Goal: Information Seeking & Learning: Learn about a topic

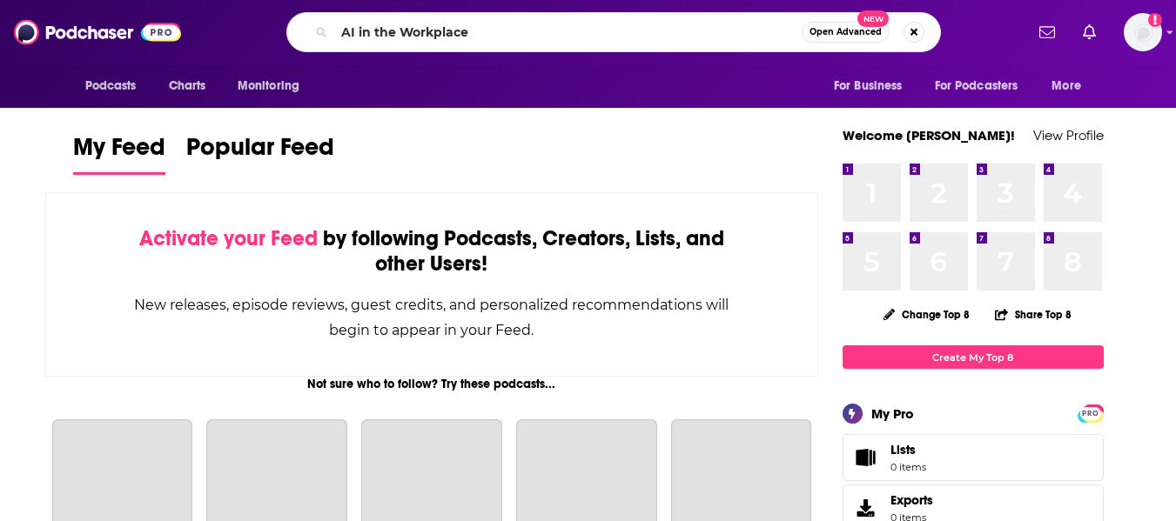
type input "AI in the Workplace"
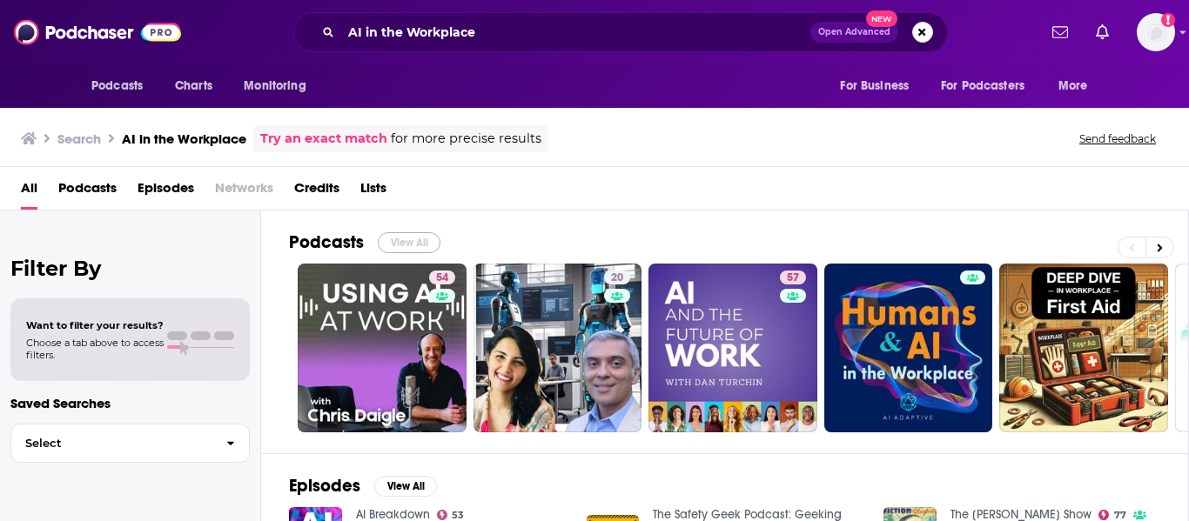
click at [411, 238] on button "View All" at bounding box center [409, 242] width 63 height 21
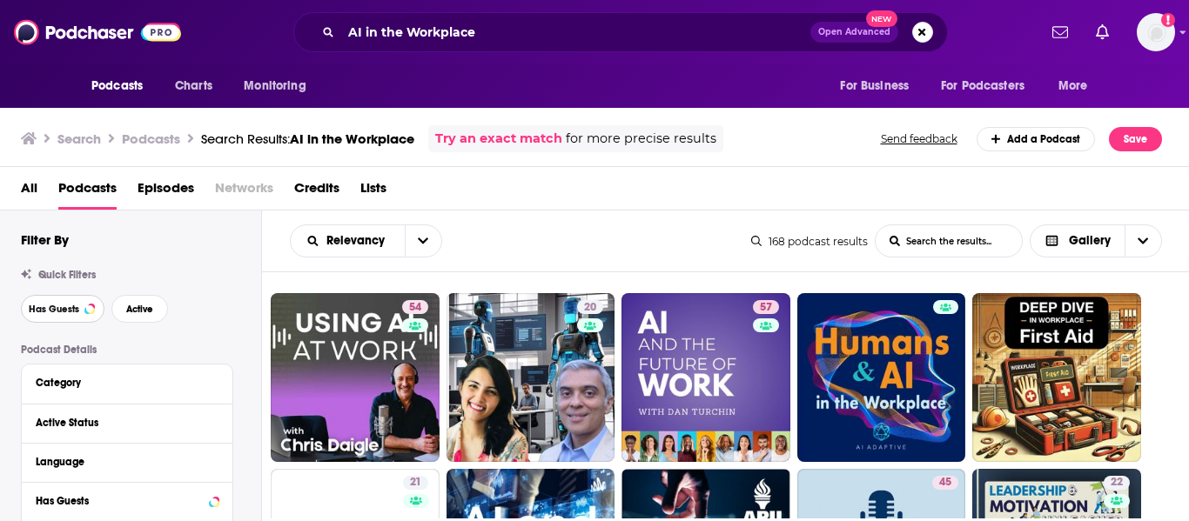
click at [77, 305] on span "Has Guests" at bounding box center [54, 310] width 50 height 10
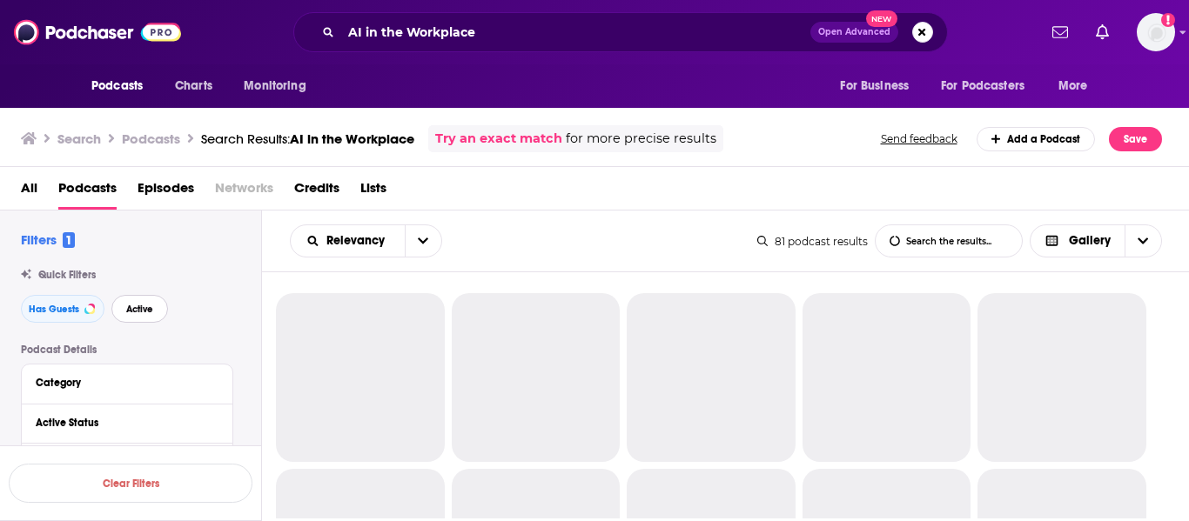
click at [151, 307] on span "Active" at bounding box center [139, 310] width 27 height 10
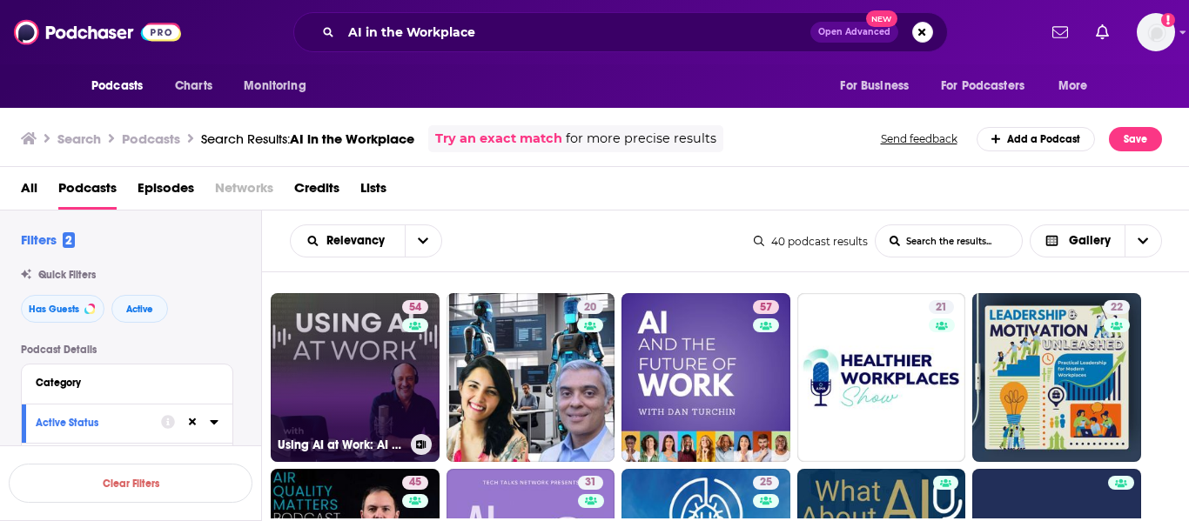
click at [351, 381] on link "54 Using AI at Work: AI in the Workplace & Generative AI for Business Leaders" at bounding box center [355, 377] width 169 height 169
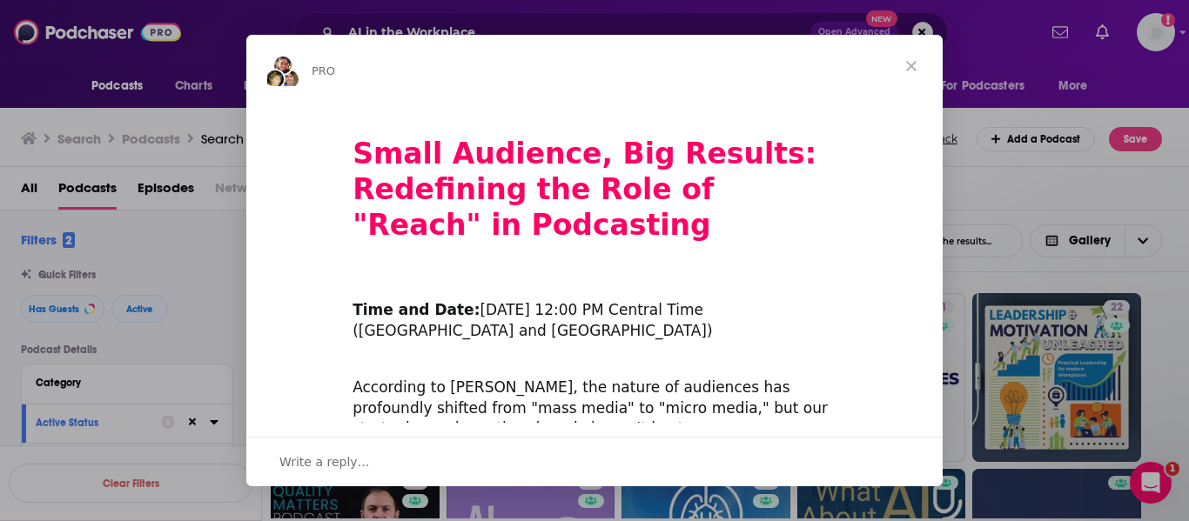
click at [915, 71] on span "Close" at bounding box center [911, 66] width 63 height 63
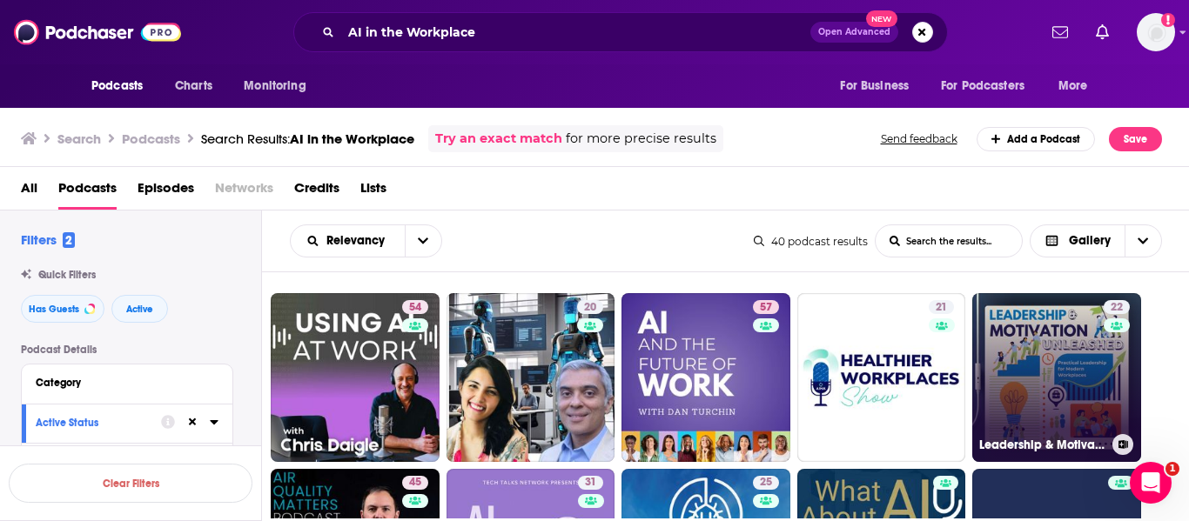
click at [1005, 356] on link "22 Leadership & Motivation Unleashed: Practical Leadership for Modern Workplaces" at bounding box center [1056, 377] width 169 height 169
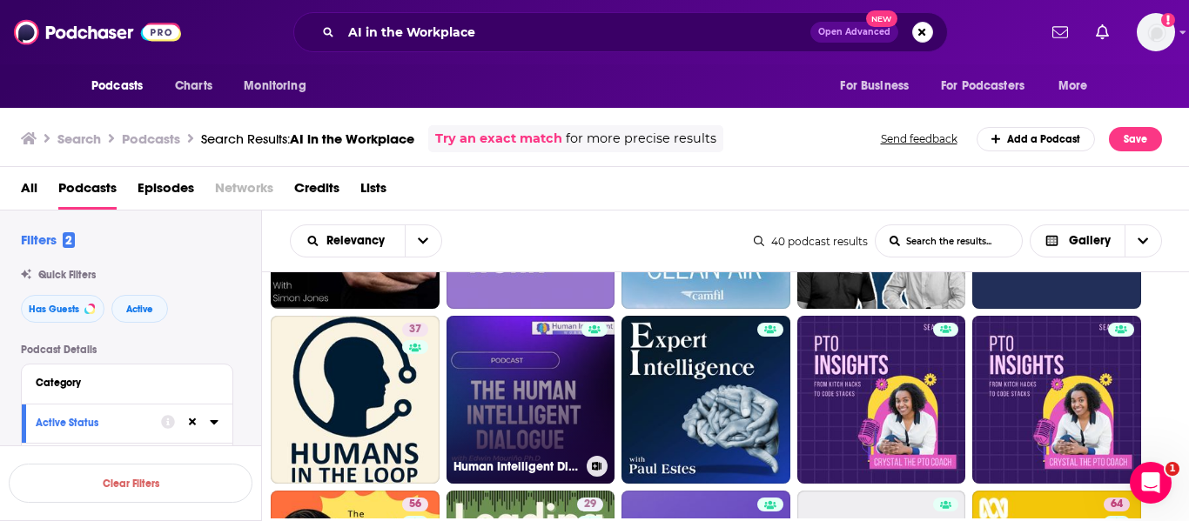
scroll to position [330, 0]
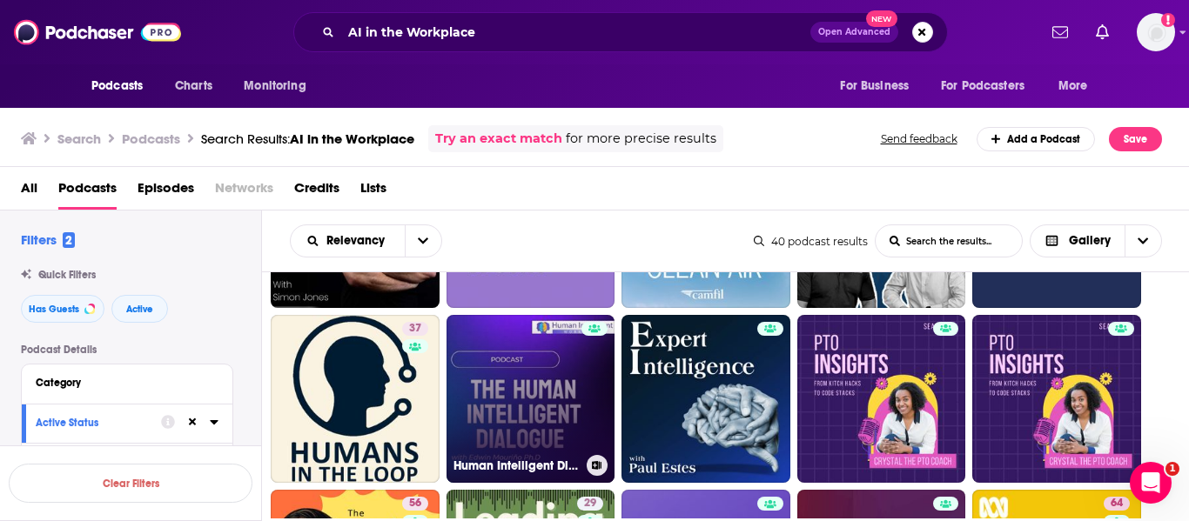
click at [520, 396] on link "Human Intelligent Dialogue" at bounding box center [531, 399] width 169 height 169
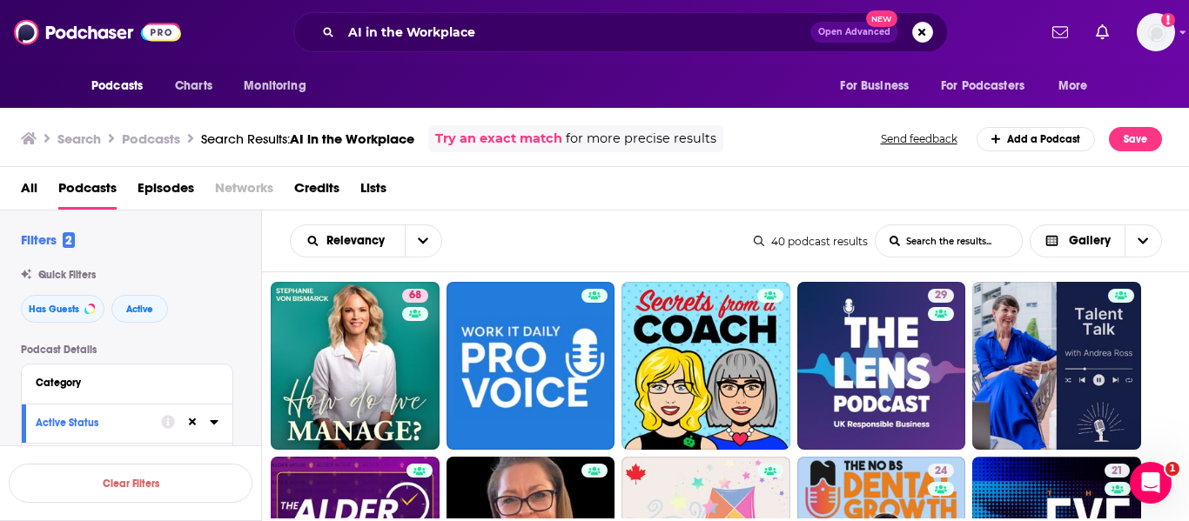
scroll to position [1267, 0]
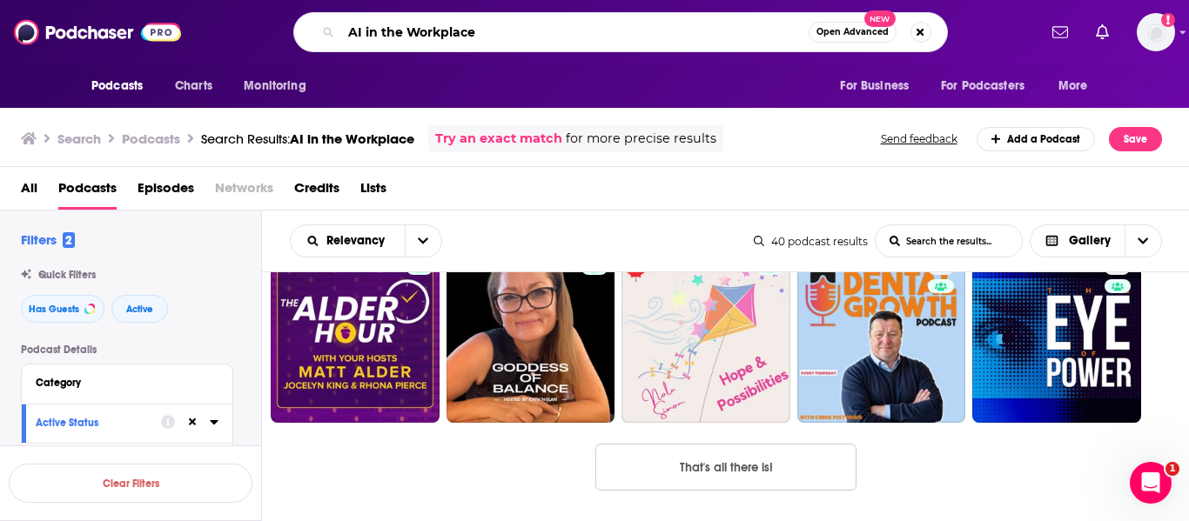
click at [399, 26] on input "AI in the Workplace" at bounding box center [574, 32] width 467 height 28
paste input "Customer Experien"
type input "Customer Experience"
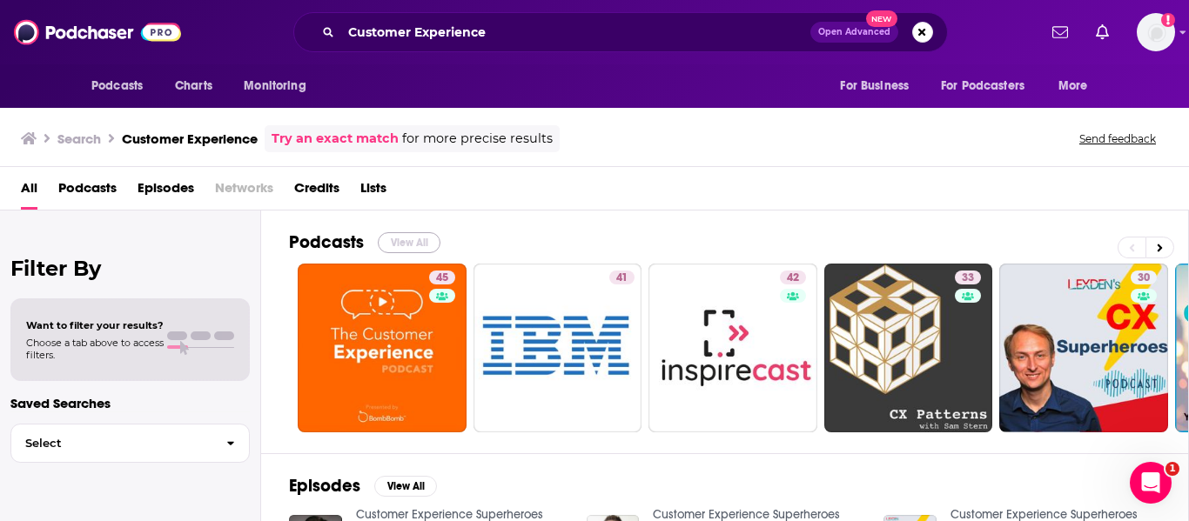
click at [414, 244] on button "View All" at bounding box center [409, 242] width 63 height 21
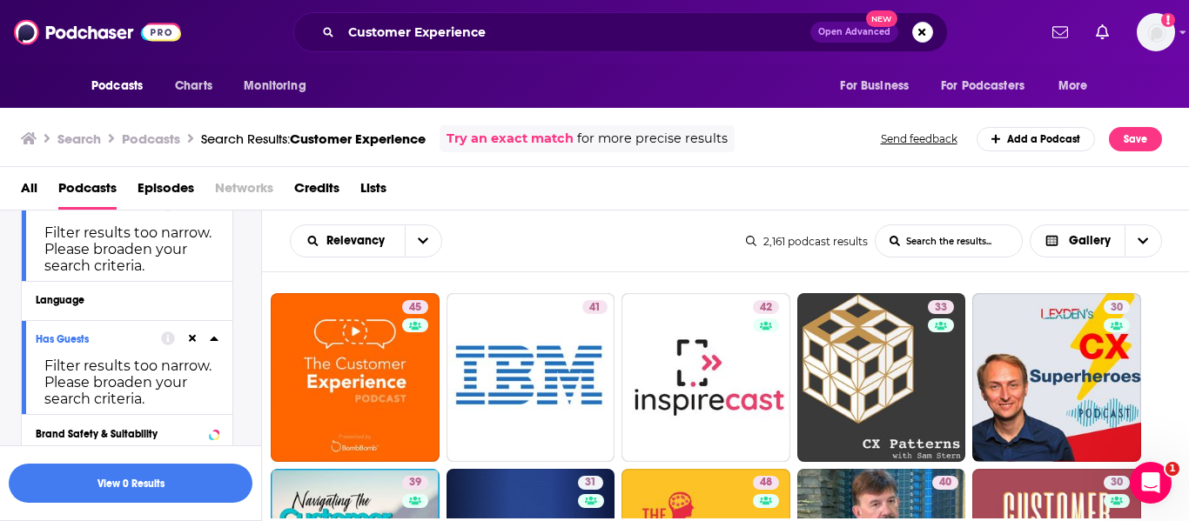
scroll to position [222, 0]
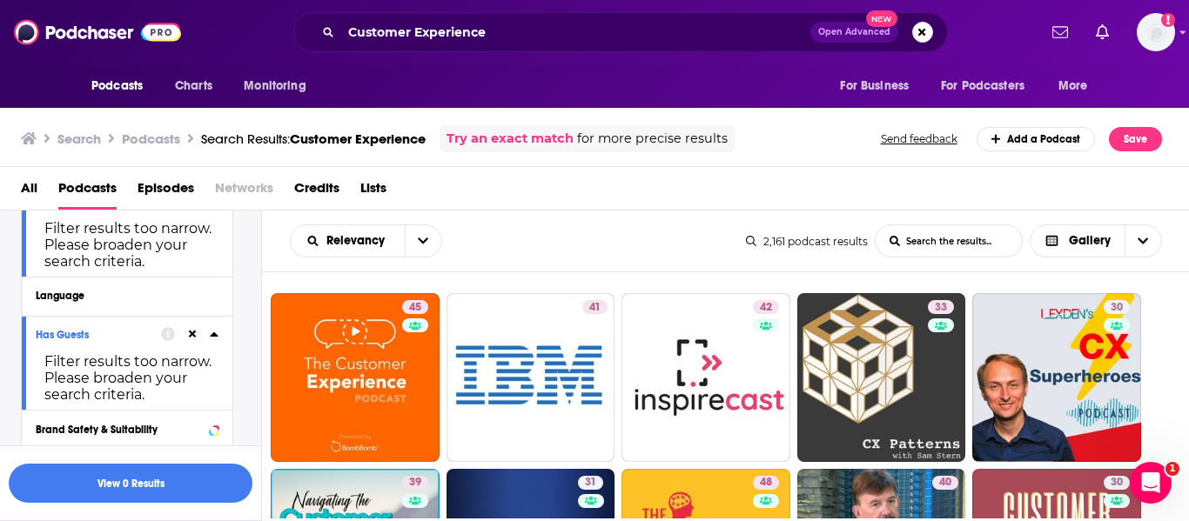
click at [191, 331] on icon at bounding box center [193, 334] width 8 height 11
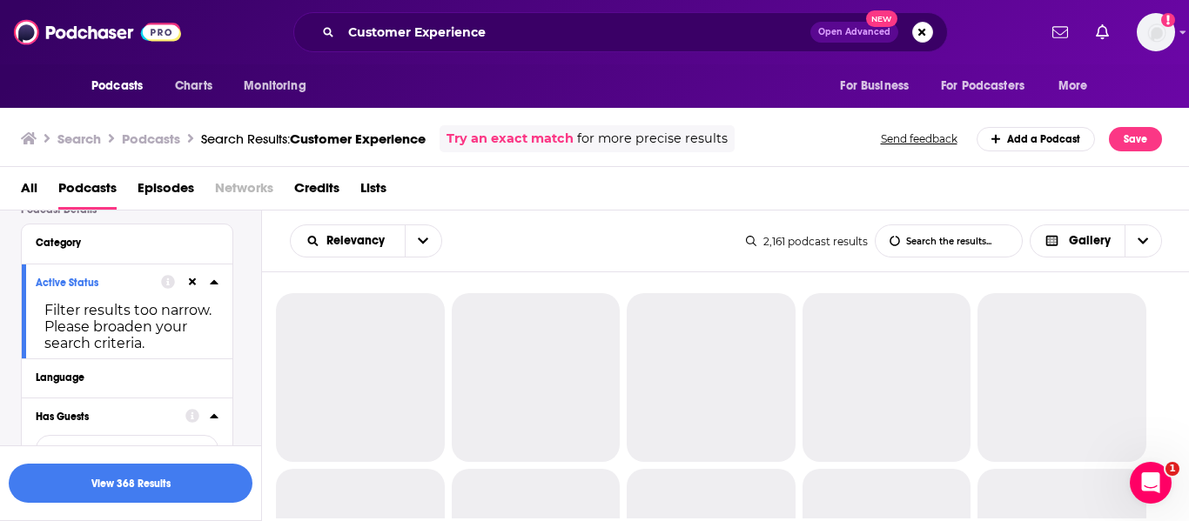
scroll to position [135, 0]
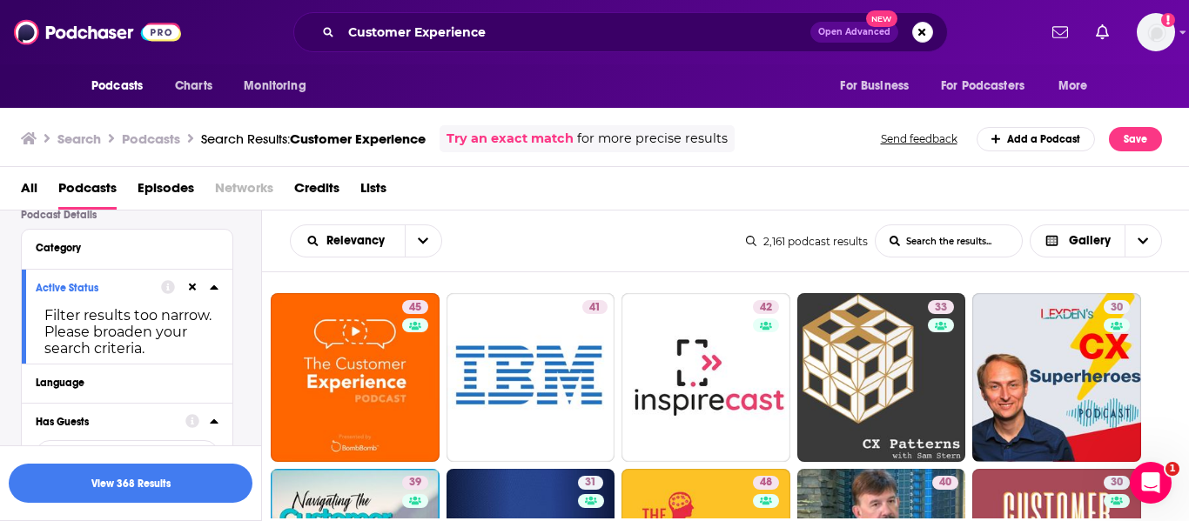
click at [189, 285] on icon at bounding box center [193, 287] width 8 height 11
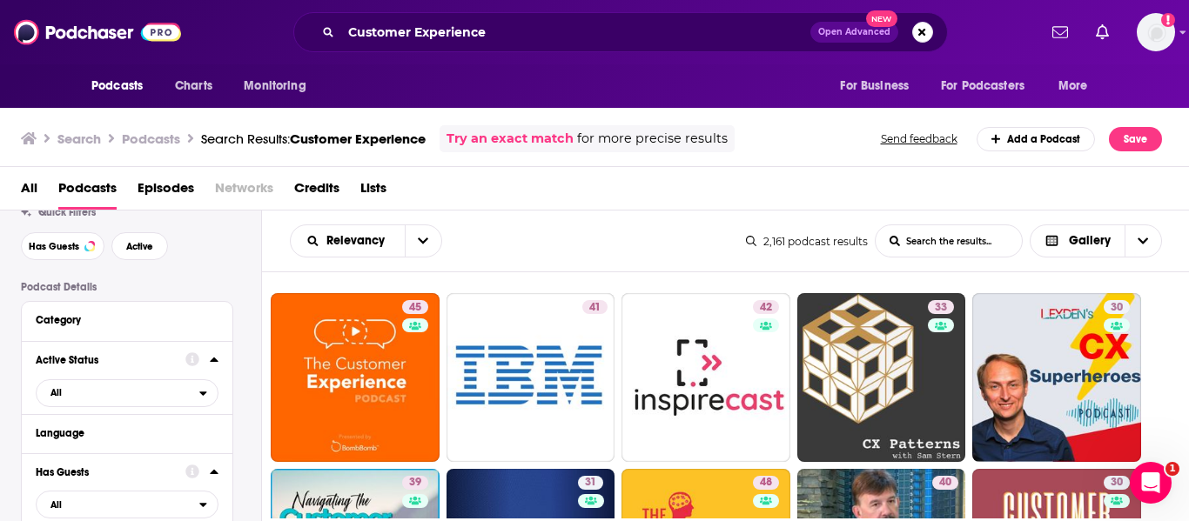
scroll to position [4, 0]
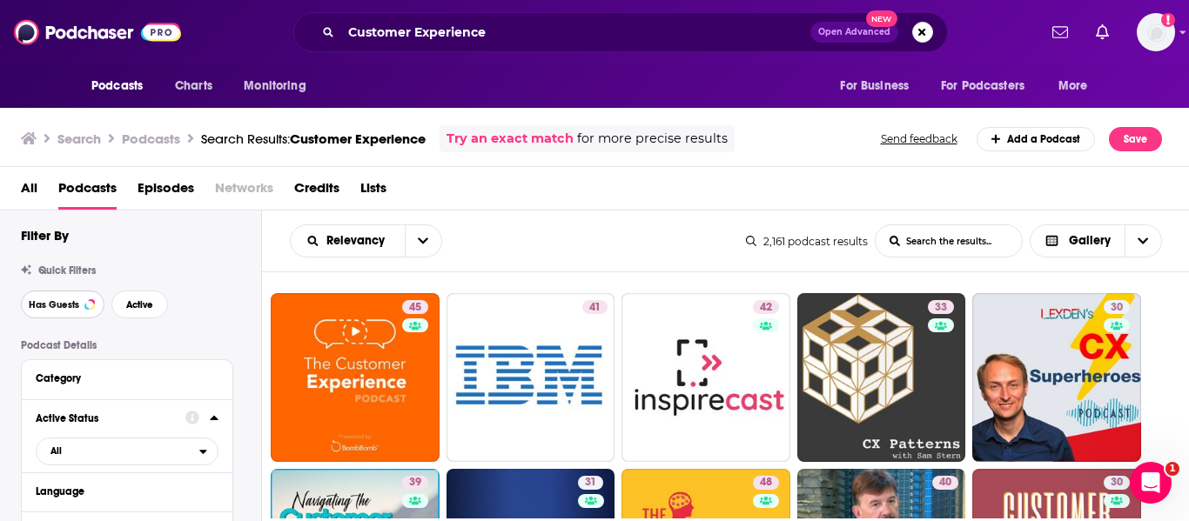
click at [83, 304] on button "Has Guests" at bounding box center [63, 305] width 84 height 28
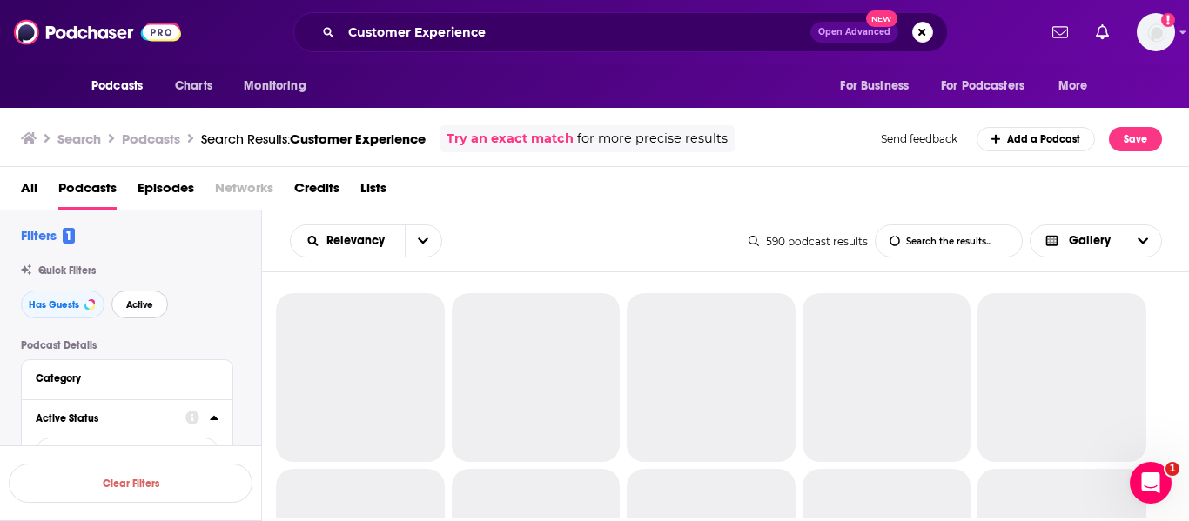
click at [124, 306] on button "Active" at bounding box center [139, 305] width 57 height 28
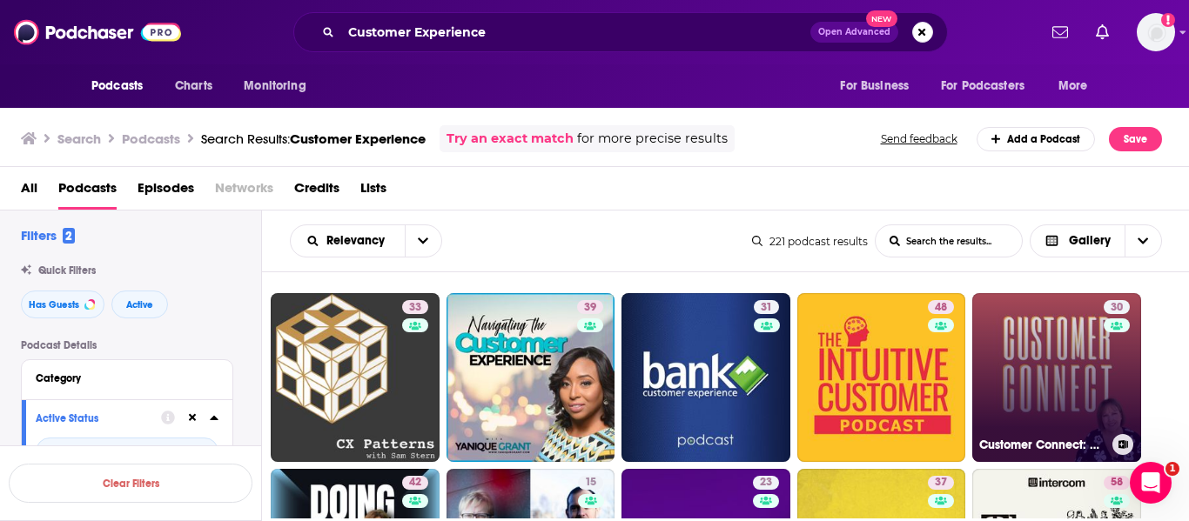
click at [1021, 363] on link "30 Customer Connect: A Customer Experience Podcast for Small Business Owners" at bounding box center [1056, 377] width 169 height 169
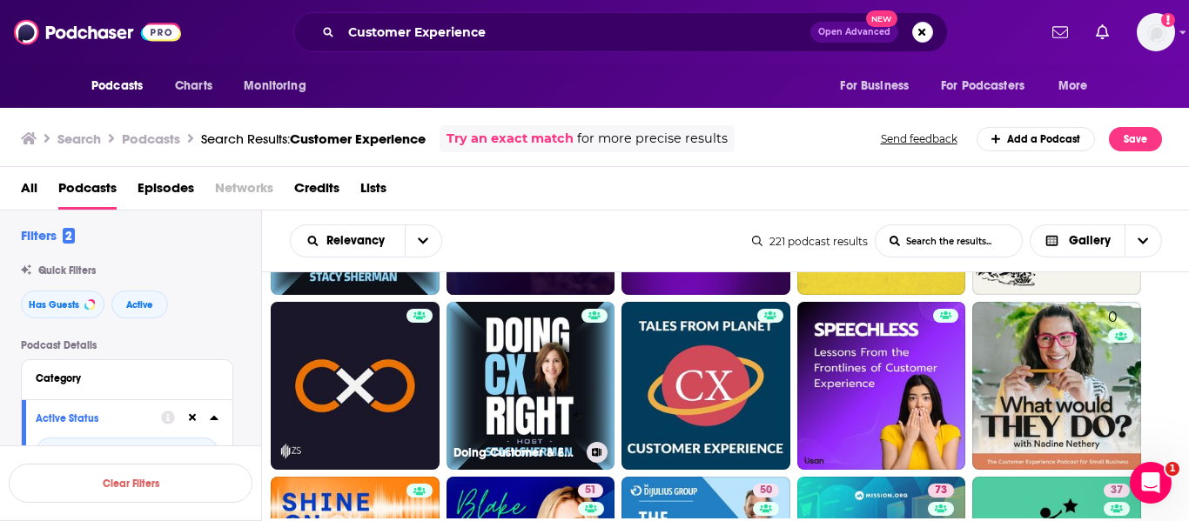
scroll to position [501, 0]
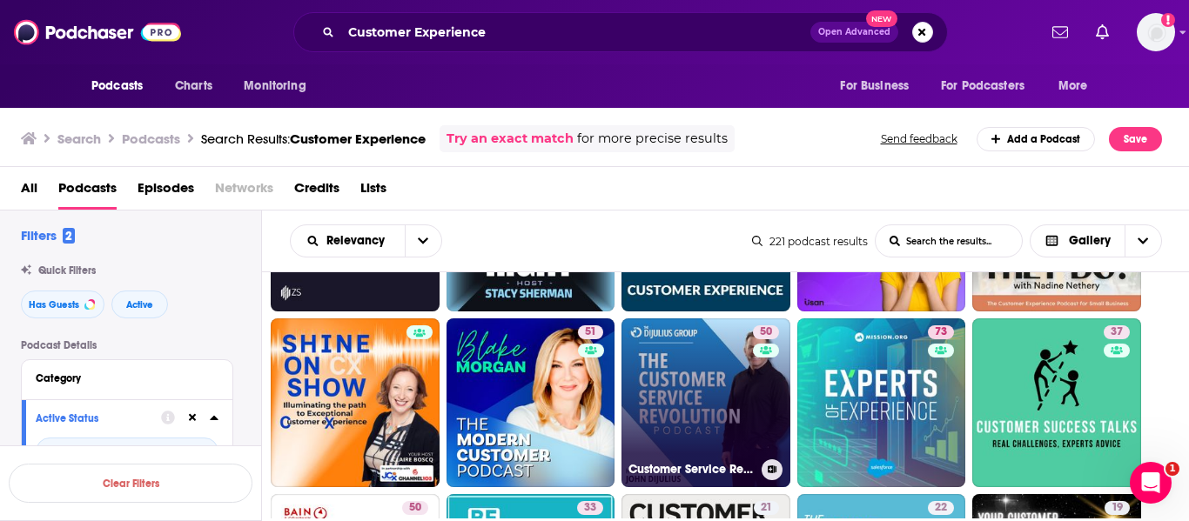
click at [698, 364] on link "50 Customer Service Revolution" at bounding box center [706, 403] width 169 height 169
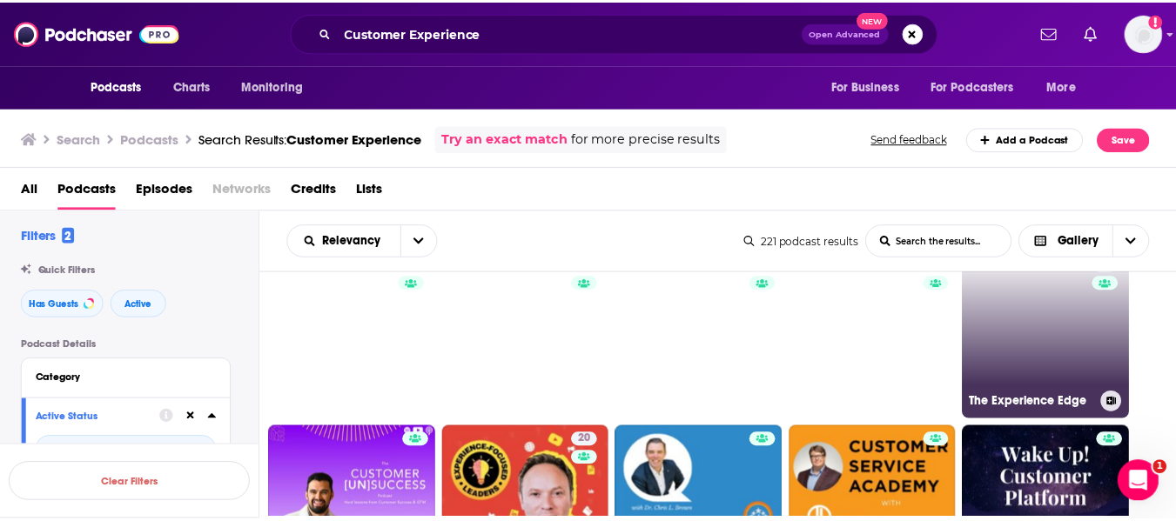
scroll to position [918, 0]
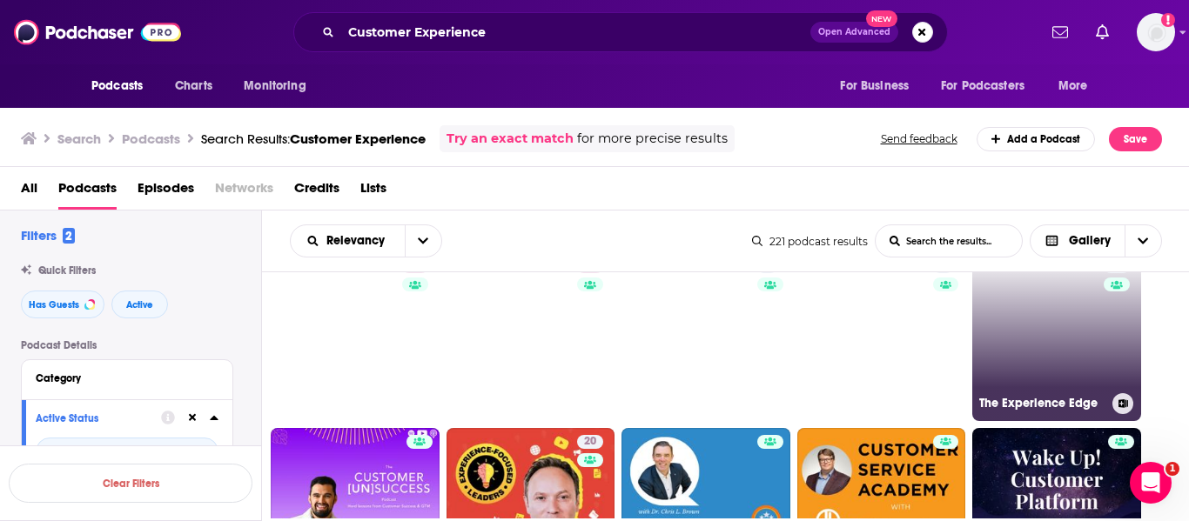
click at [1060, 316] on link "30 The Experience Edge" at bounding box center [1056, 336] width 169 height 169
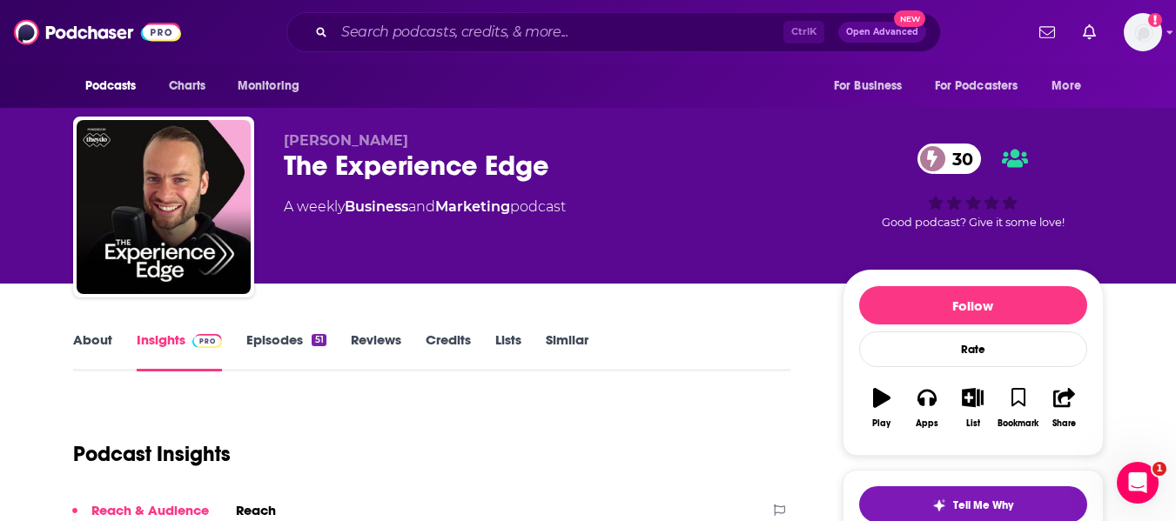
click at [92, 346] on link "About" at bounding box center [92, 352] width 39 height 40
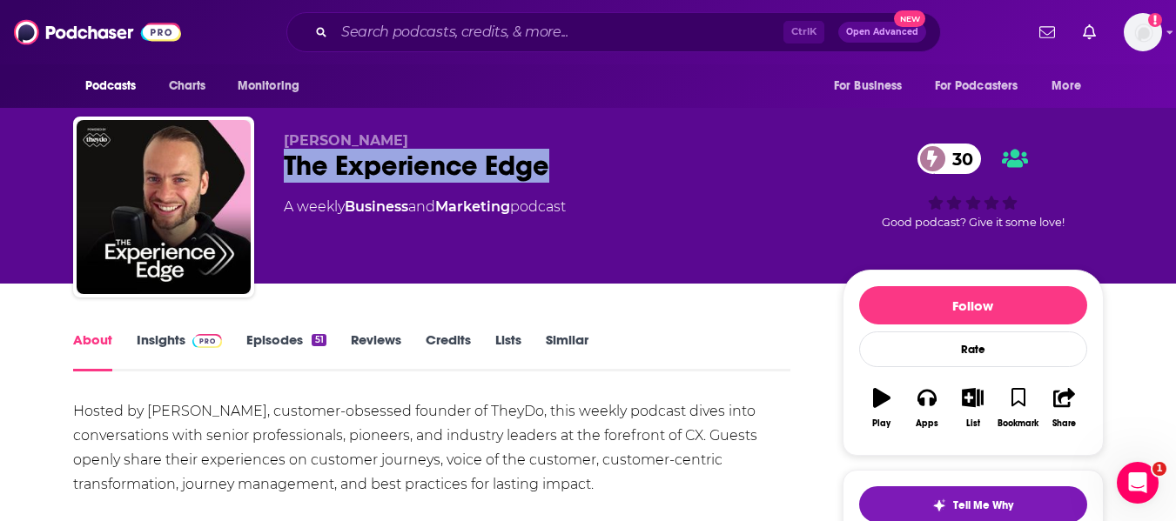
drag, startPoint x: 286, startPoint y: 167, endPoint x: 545, endPoint y: 162, distance: 258.6
click at [545, 162] on div "The Experience Edge 30" at bounding box center [549, 166] width 531 height 34
copy h1 "The Experience Edge"
click at [160, 344] on link "Insights" at bounding box center [180, 352] width 86 height 40
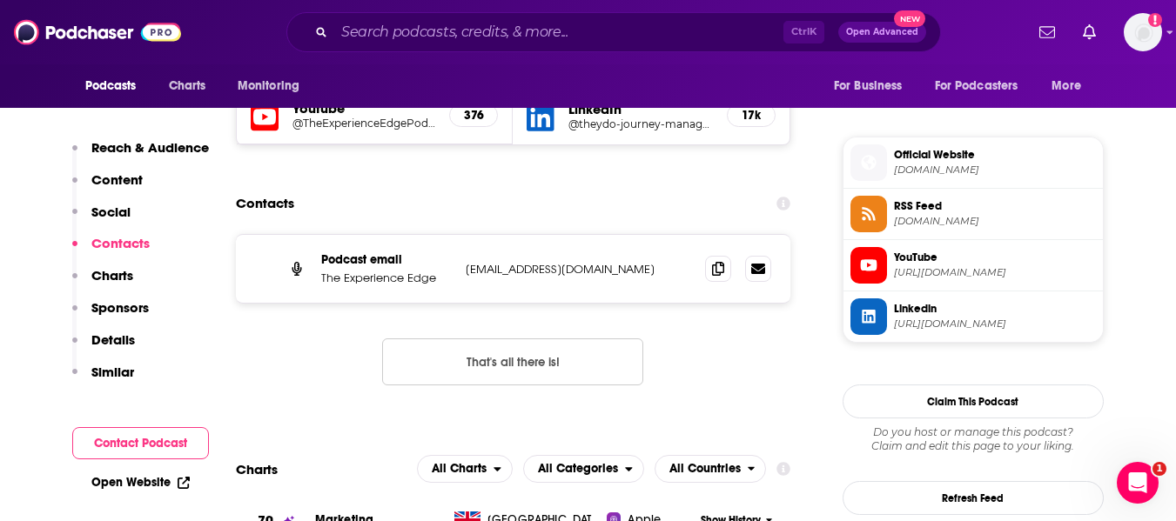
scroll to position [1202, 0]
click at [101, 473] on div "Open Website" at bounding box center [140, 483] width 137 height 32
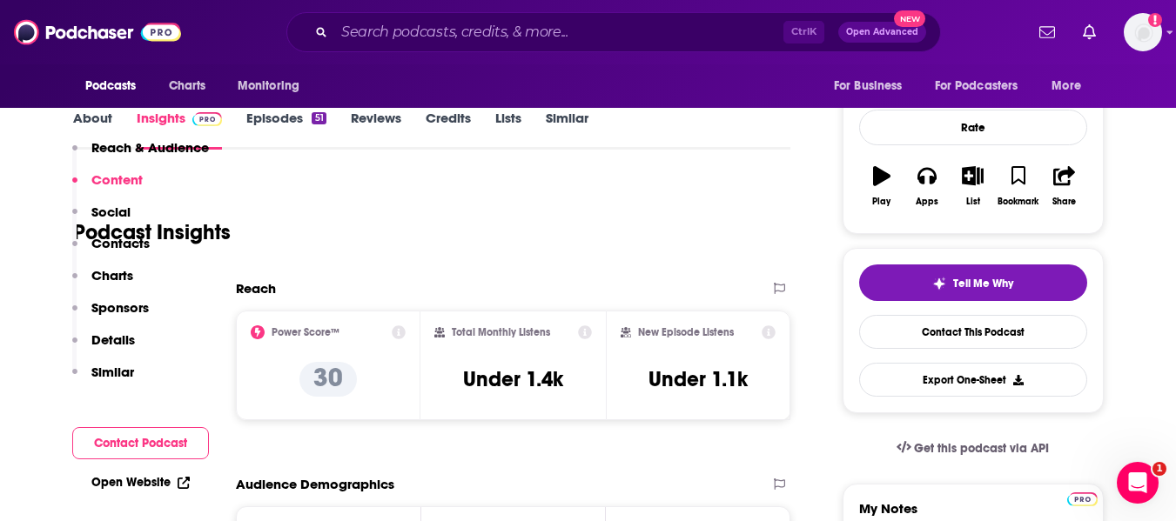
scroll to position [0, 0]
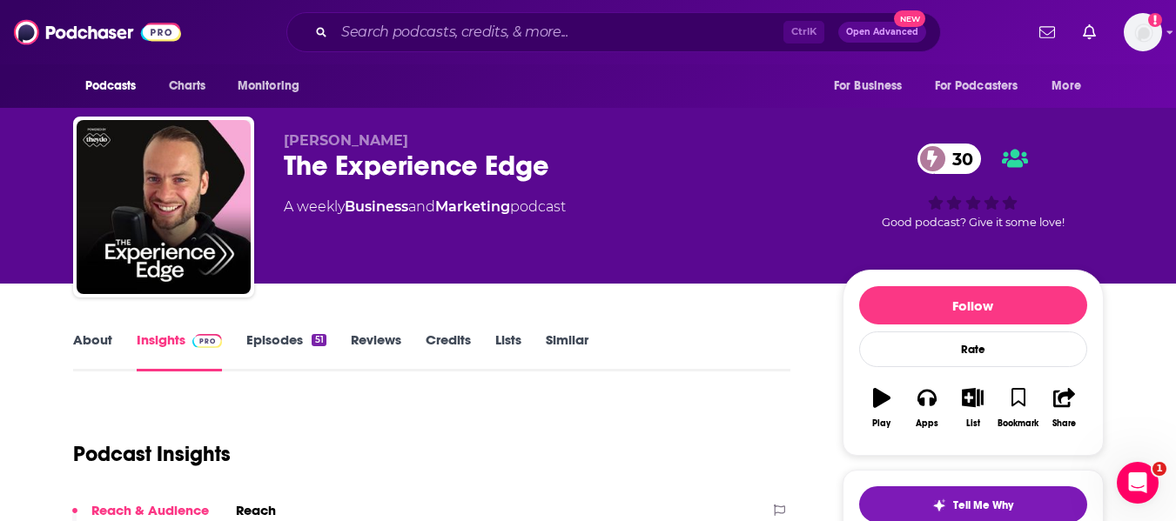
drag, startPoint x: 285, startPoint y: 142, endPoint x: 436, endPoint y: 144, distance: 151.5
click at [408, 144] on span "Jochem van der Veer" at bounding box center [346, 140] width 124 height 17
copy span "Jochem van der Veer"
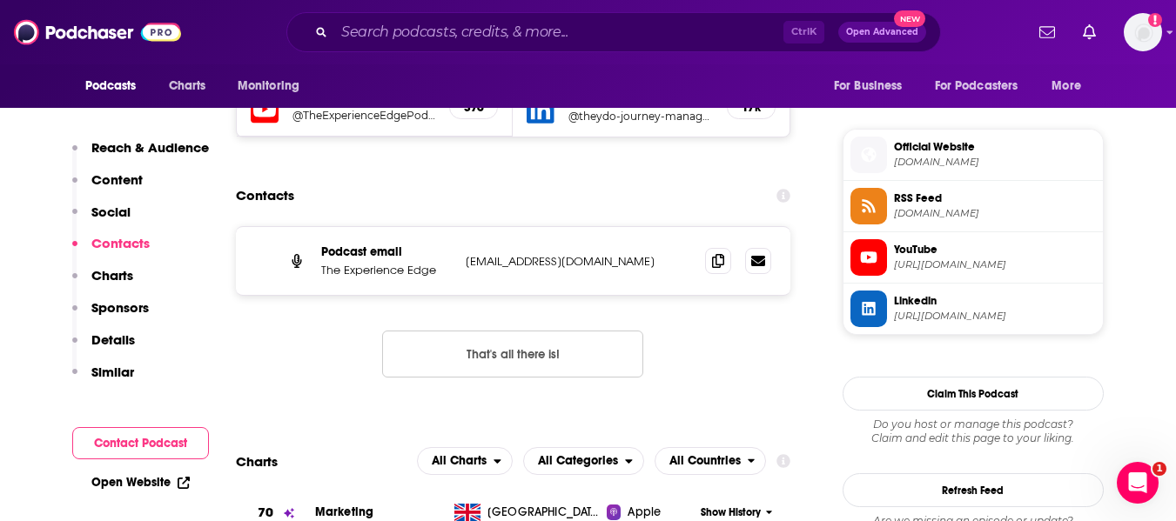
scroll to position [1210, 0]
click at [721, 259] on icon at bounding box center [718, 259] width 12 height 14
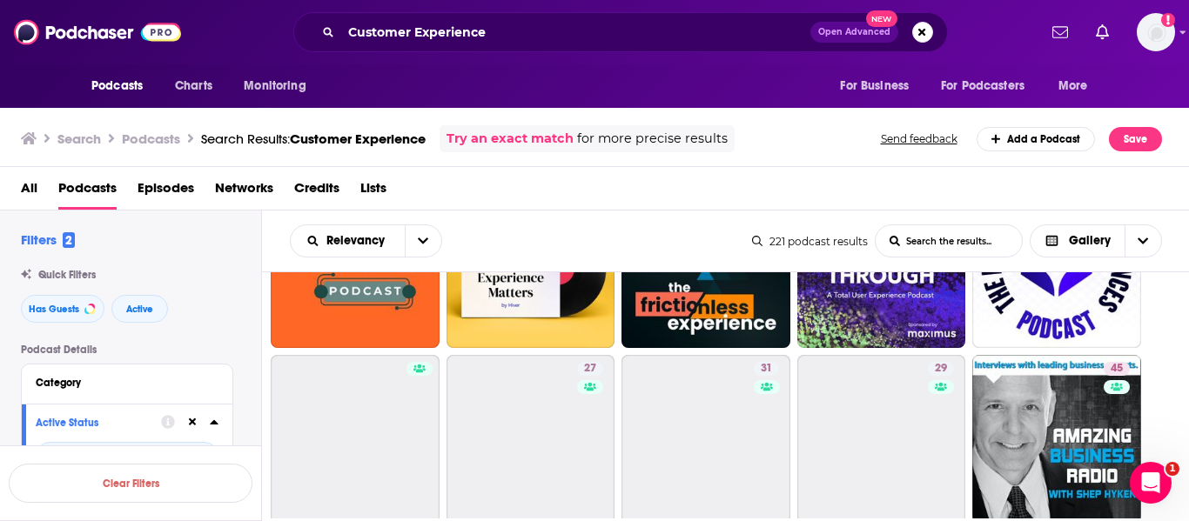
scroll to position [1343, 0]
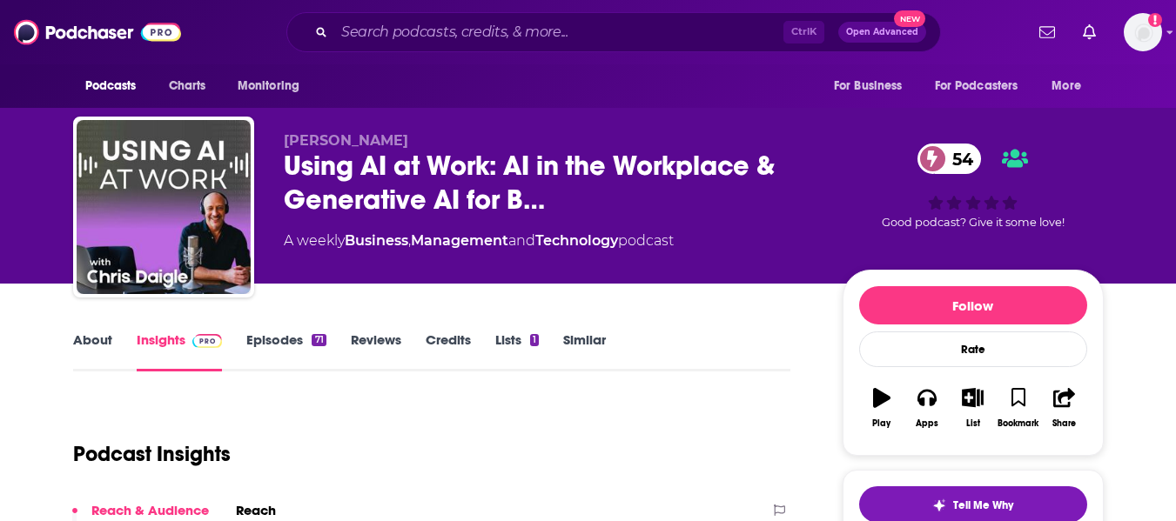
click at [86, 346] on link "About" at bounding box center [92, 352] width 39 height 40
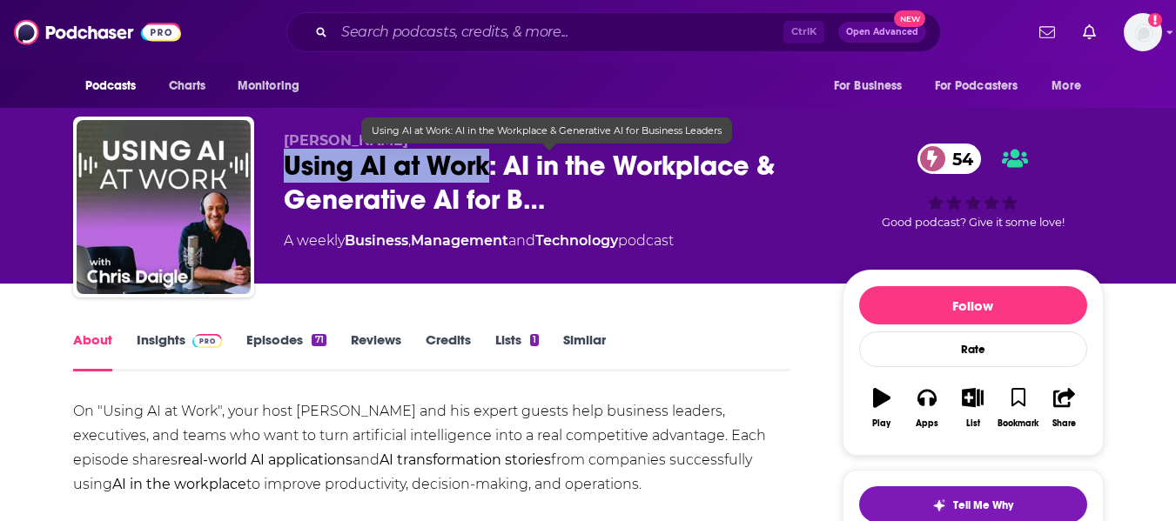
drag, startPoint x: 284, startPoint y: 169, endPoint x: 491, endPoint y: 171, distance: 207.2
click at [491, 171] on span "Using AI at Work: AI in the Workplace & Generative AI for B…" at bounding box center [549, 183] width 531 height 68
copy h1 "Using AI at Work"
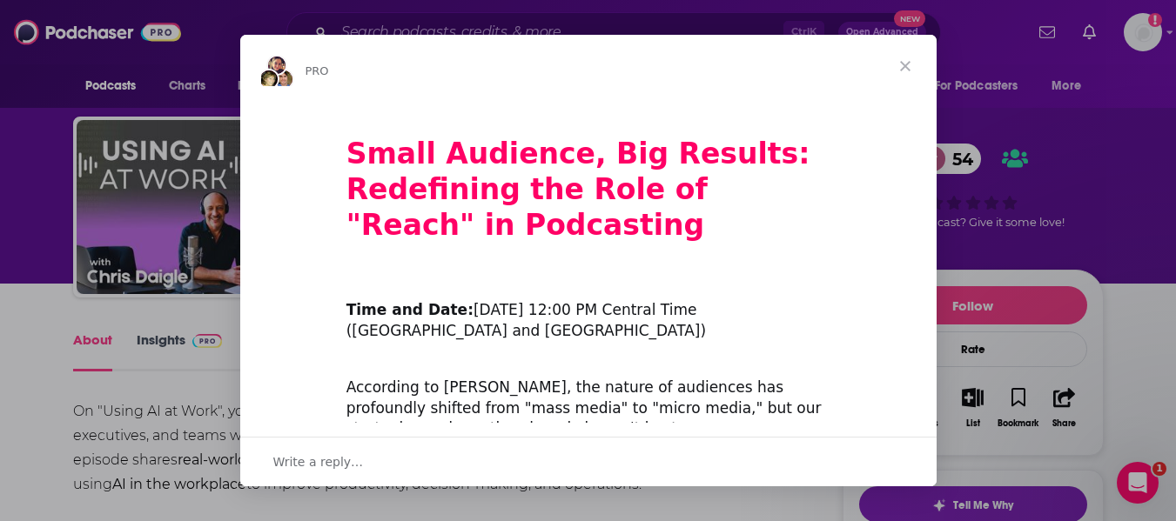
click at [43, 286] on div "Intercom messenger" at bounding box center [588, 260] width 1176 height 521
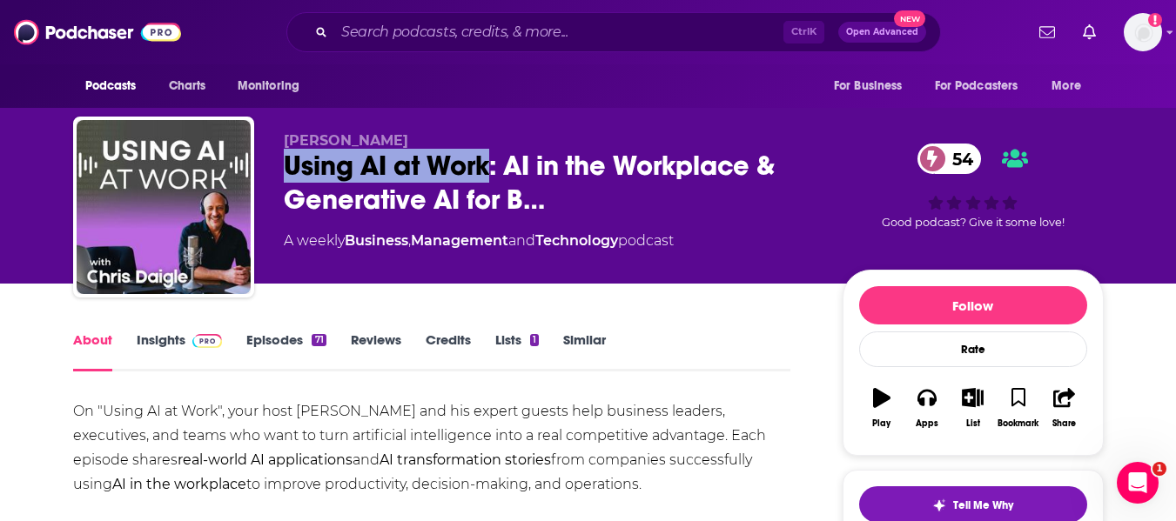
click at [144, 347] on link "Insights" at bounding box center [180, 352] width 86 height 40
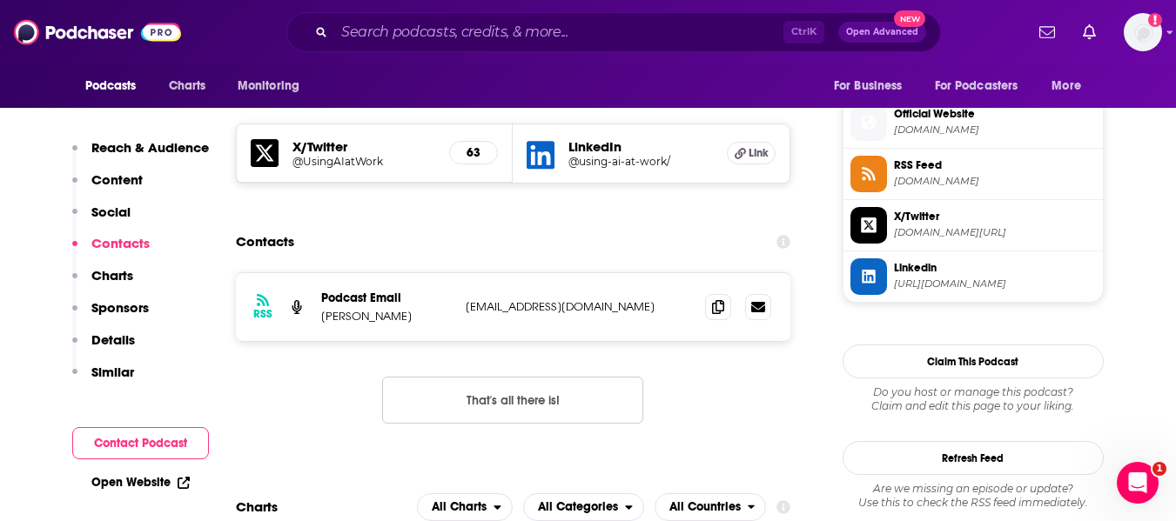
scroll to position [1539, 0]
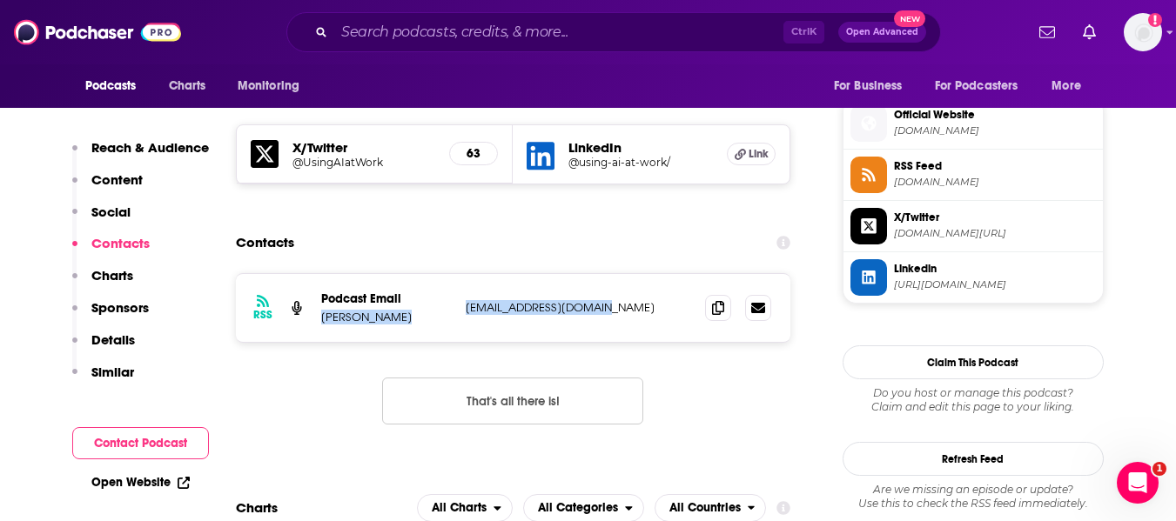
drag, startPoint x: 321, startPoint y: 232, endPoint x: 594, endPoint y: 219, distance: 272.7
click at [0, 0] on div "Podcast Email Chris Daigle doc@chiefaiofficer.com doc@chiefaiofficer.com" at bounding box center [0, 0] width 0 height 0
copy div "Chris Daigle doc@chiefaiofficer.com"
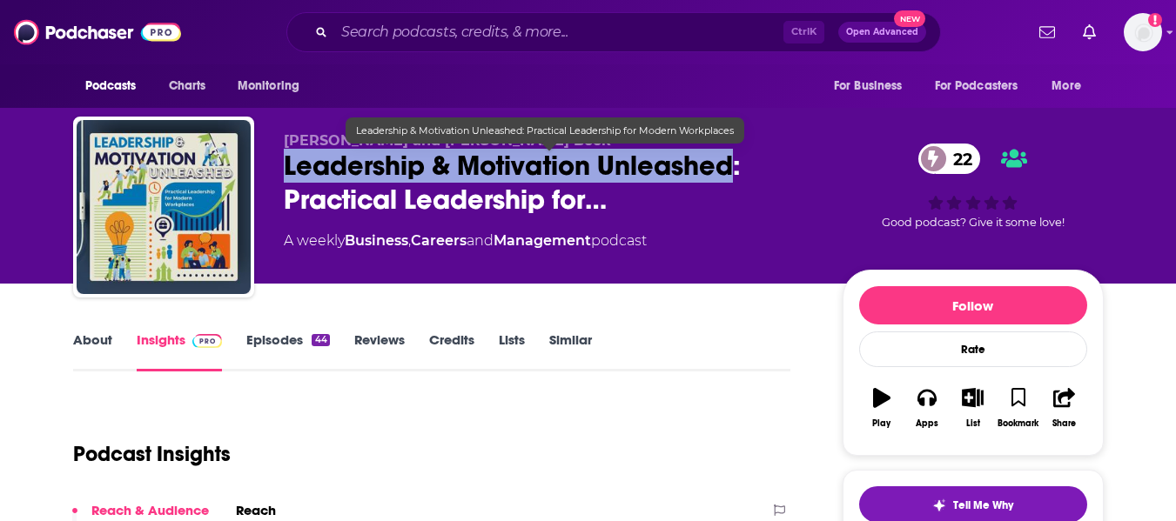
drag, startPoint x: 286, startPoint y: 167, endPoint x: 733, endPoint y: 174, distance: 447.5
click at [733, 174] on span "Leadership & Motivation Unleashed: Practical Leadership for…" at bounding box center [549, 183] width 531 height 68
copy h2 "Leadership & Motivation Unleashed"
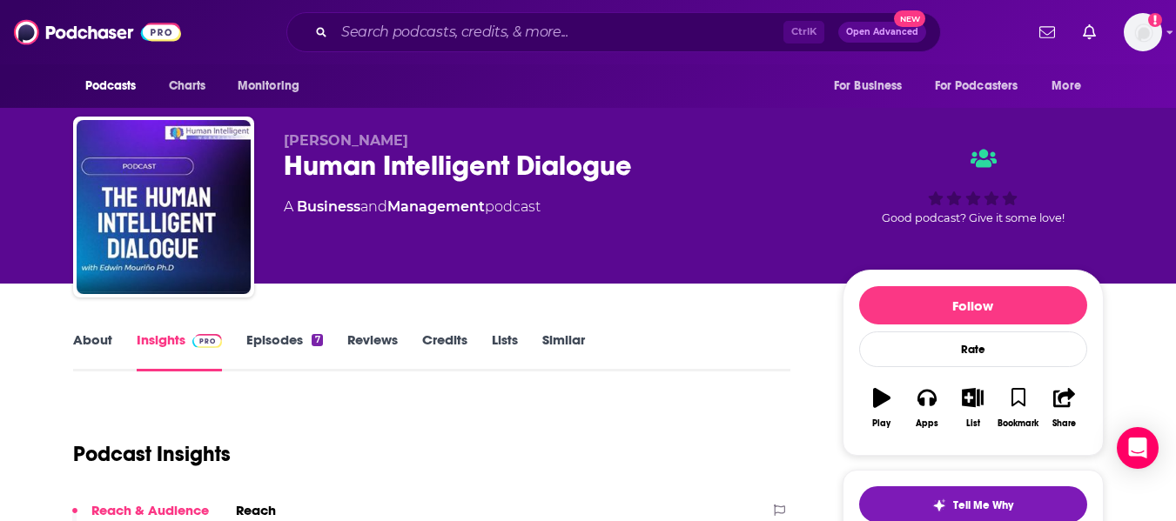
click at [87, 335] on link "About" at bounding box center [92, 352] width 39 height 40
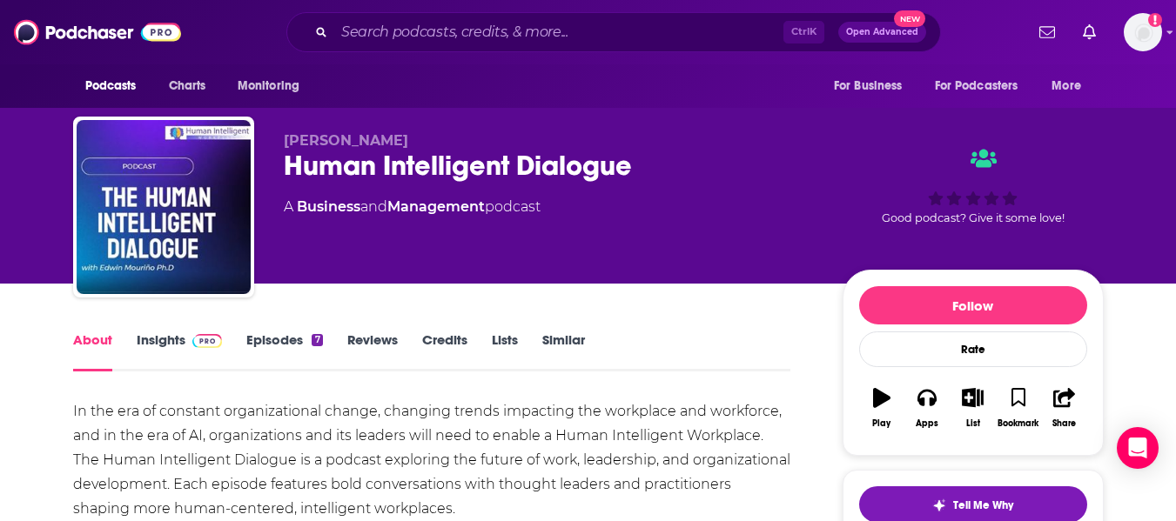
click at [0, 270] on div "Dr. Edwin Mouriño Human Intelligent Dialogue A Business and Management podcast …" at bounding box center [588, 142] width 1176 height 284
click at [344, 164] on div "Human Intelligent Dialogue" at bounding box center [549, 166] width 531 height 34
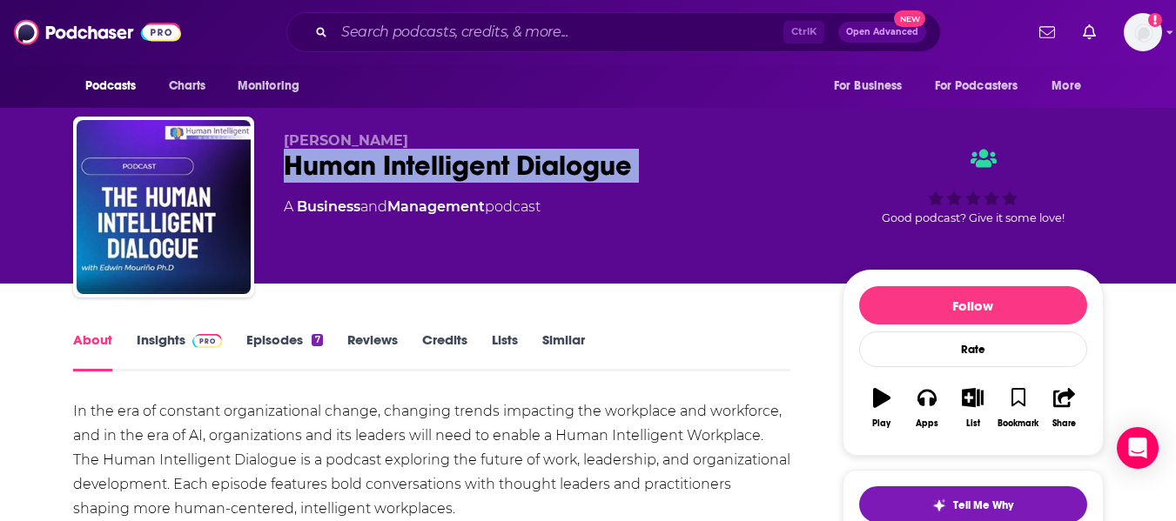
click at [344, 164] on div "Human Intelligent Dialogue" at bounding box center [549, 166] width 531 height 34
copy div "Human Intelligent Dialogue"
click at [145, 339] on link "Insights" at bounding box center [180, 352] width 86 height 40
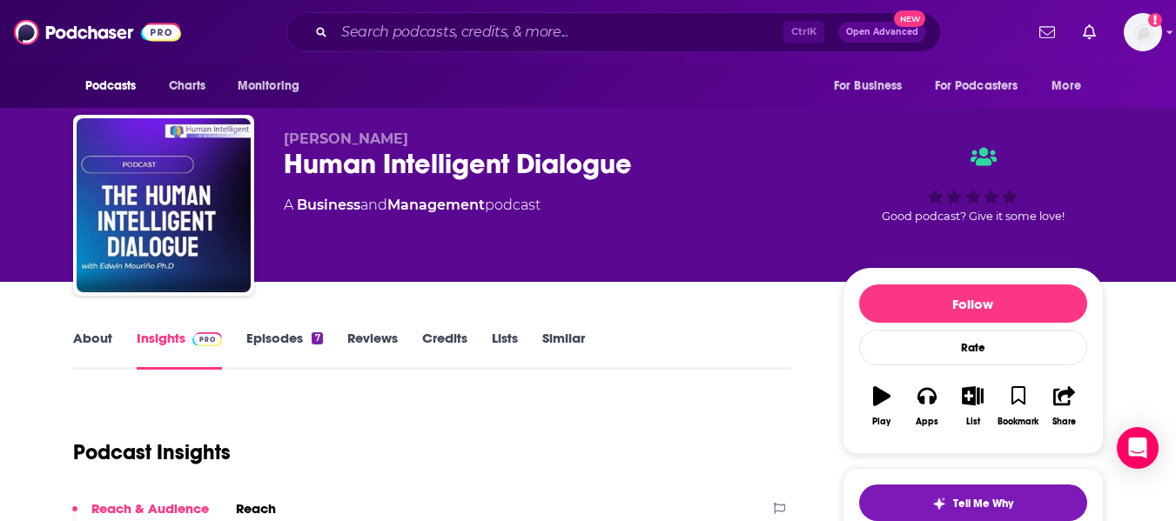
scroll to position [1, 0]
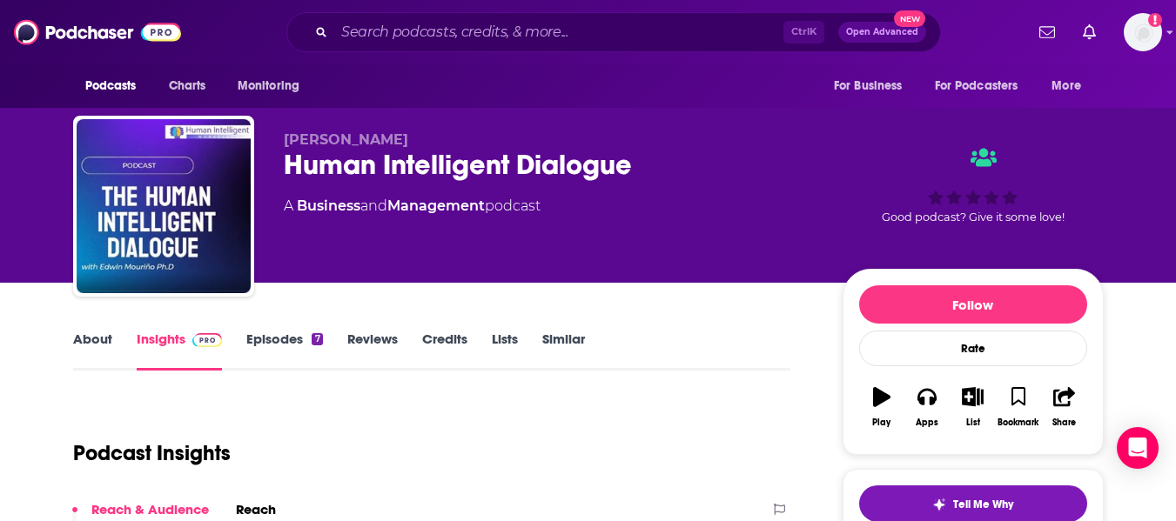
click at [320, 138] on span "Dr. Edwin Mouriño" at bounding box center [346, 139] width 124 height 17
copy p "Dr. Edwin Mouriño"
click at [88, 358] on link "About" at bounding box center [92, 351] width 39 height 40
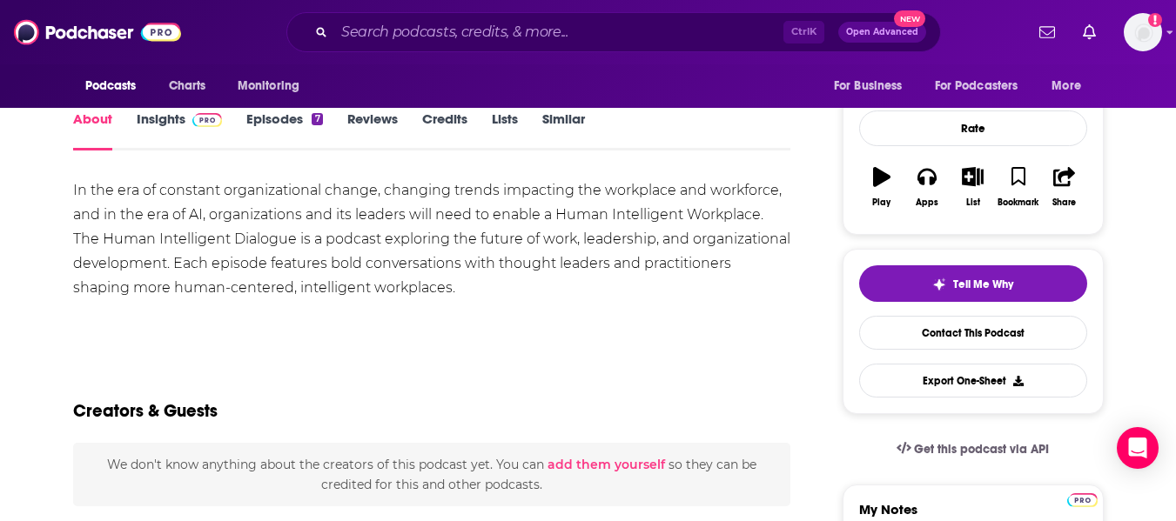
scroll to position [219, 0]
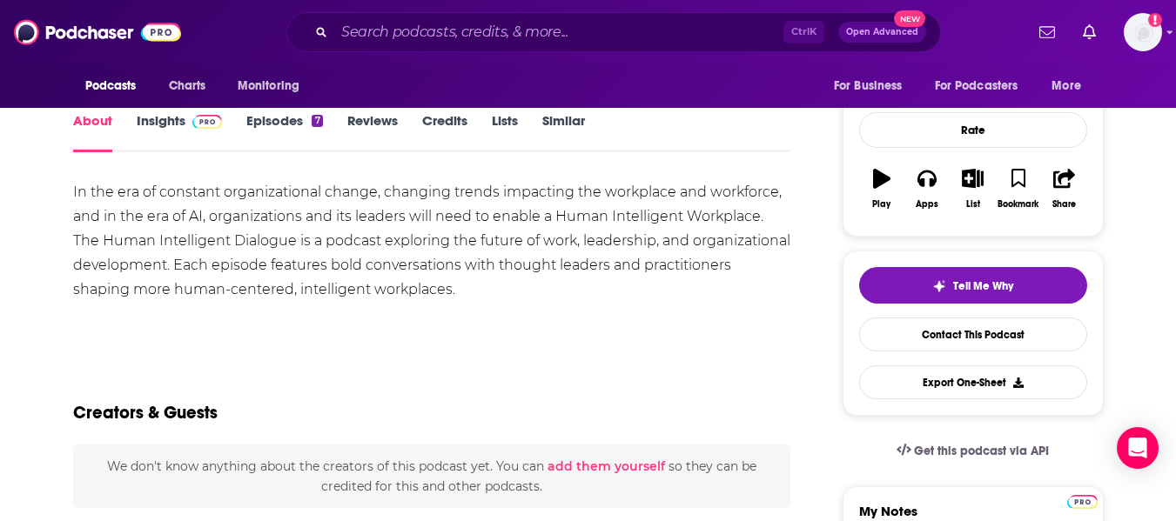
click at [156, 140] on link "Insights" at bounding box center [180, 132] width 86 height 40
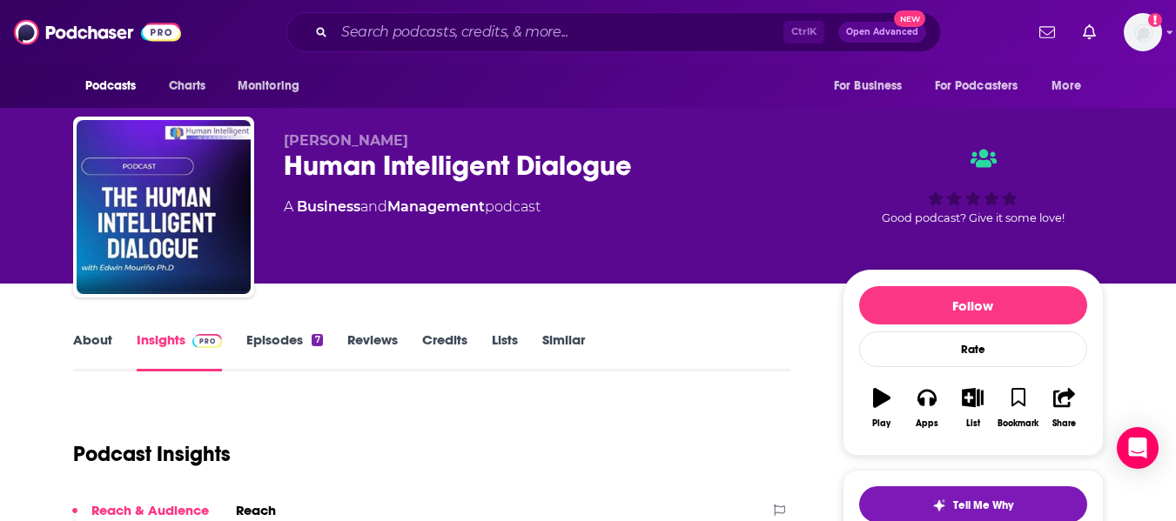
scroll to position [379, 0]
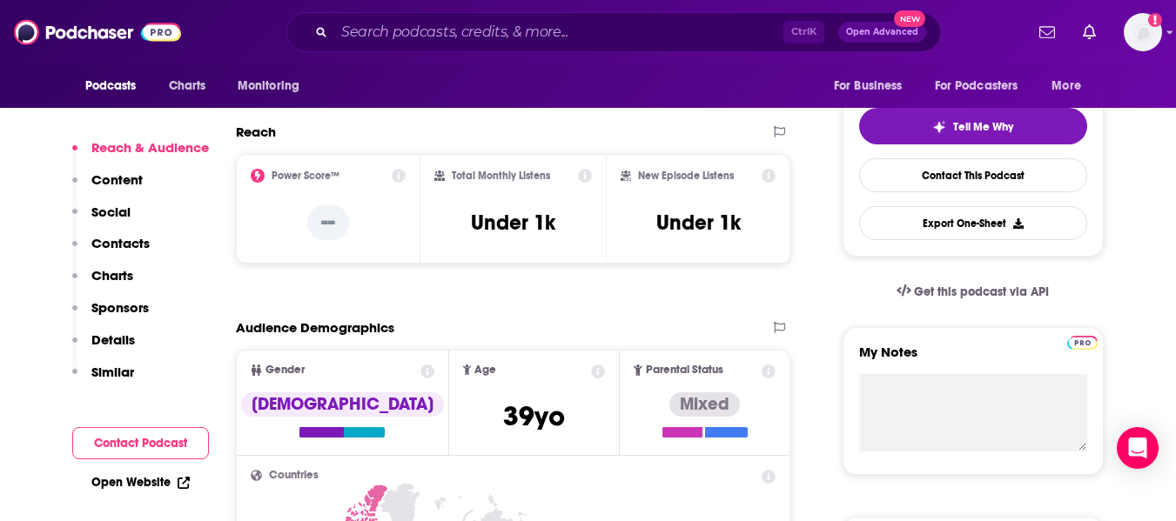
click at [124, 479] on link "Open Website" at bounding box center [140, 482] width 98 height 15
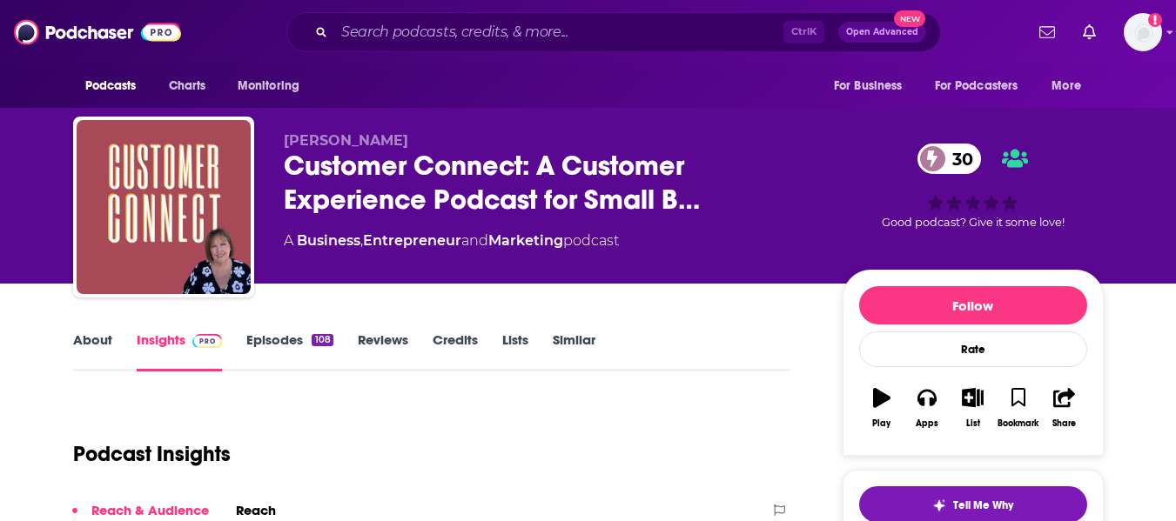
click at [90, 350] on link "About" at bounding box center [92, 352] width 39 height 40
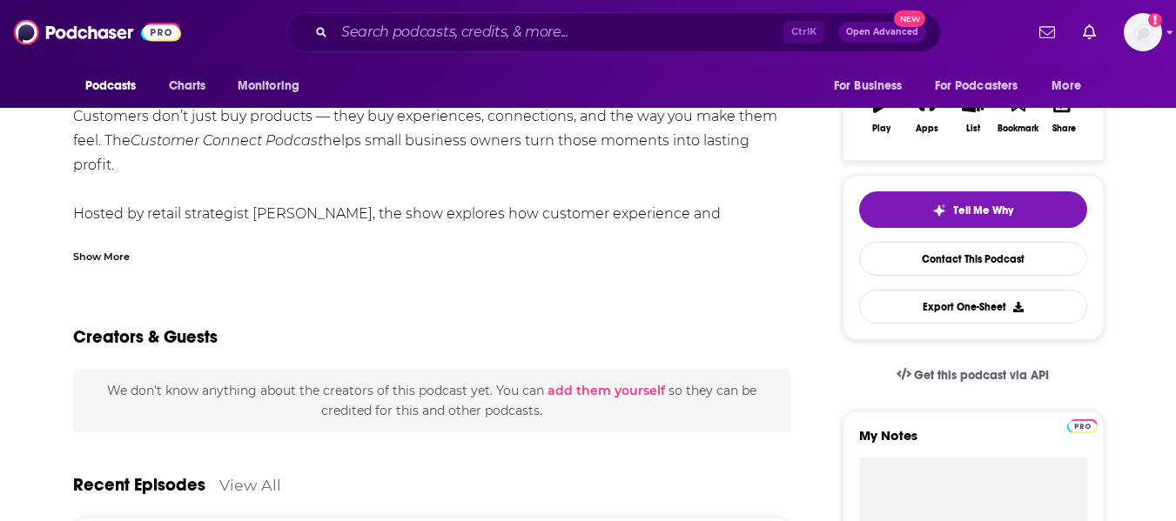
scroll to position [297, 0]
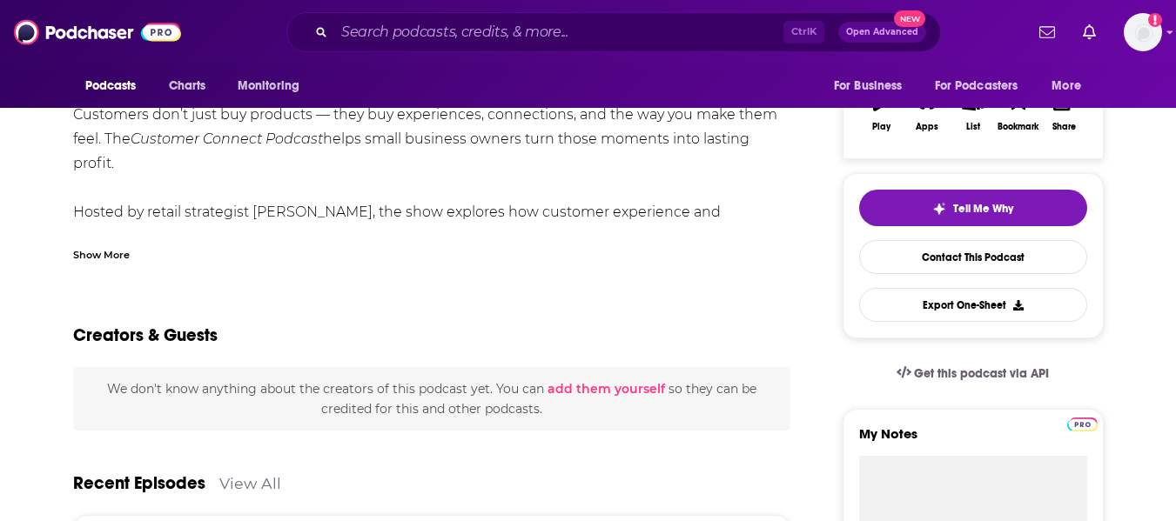
click at [121, 257] on div "Show More" at bounding box center [101, 253] width 57 height 17
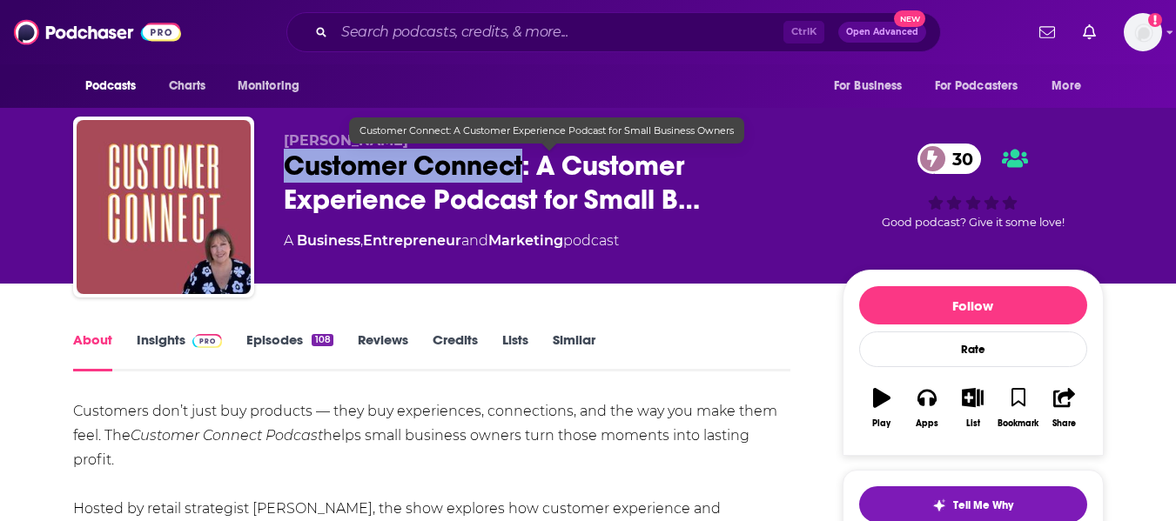
drag, startPoint x: 291, startPoint y: 163, endPoint x: 523, endPoint y: 164, distance: 232.4
click at [523, 164] on span "Customer Connect: A Customer Experience Podcast for Small B…" at bounding box center [549, 183] width 531 height 68
copy h1 "Customer Connect"
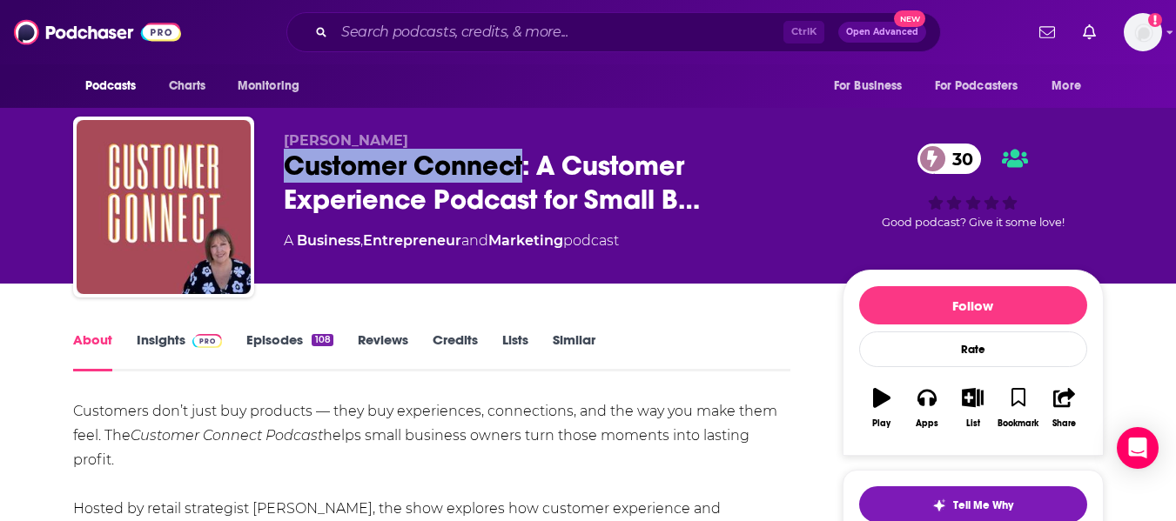
click at [163, 343] on link "Insights" at bounding box center [180, 352] width 86 height 40
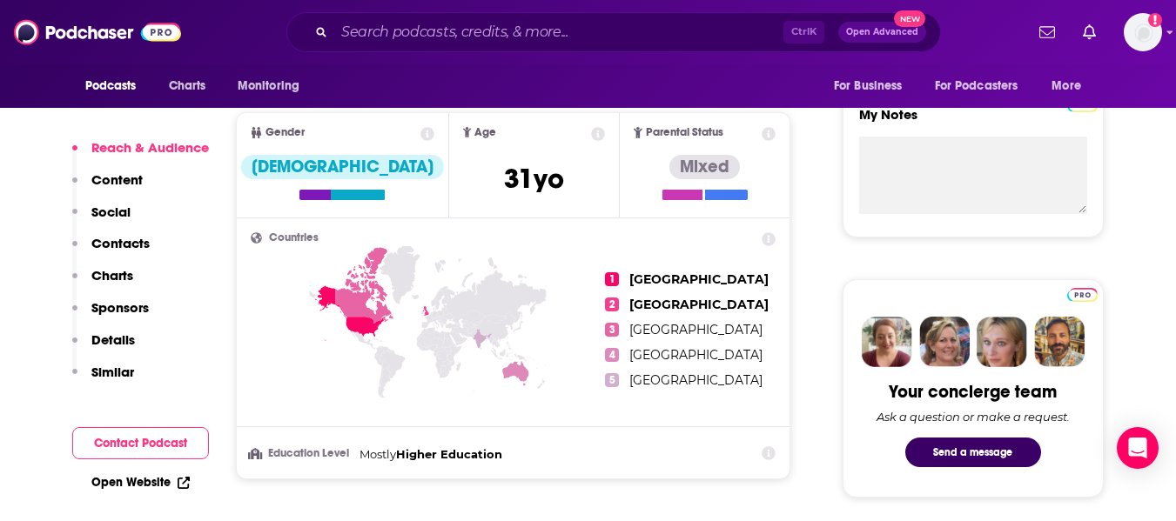
scroll to position [617, 0]
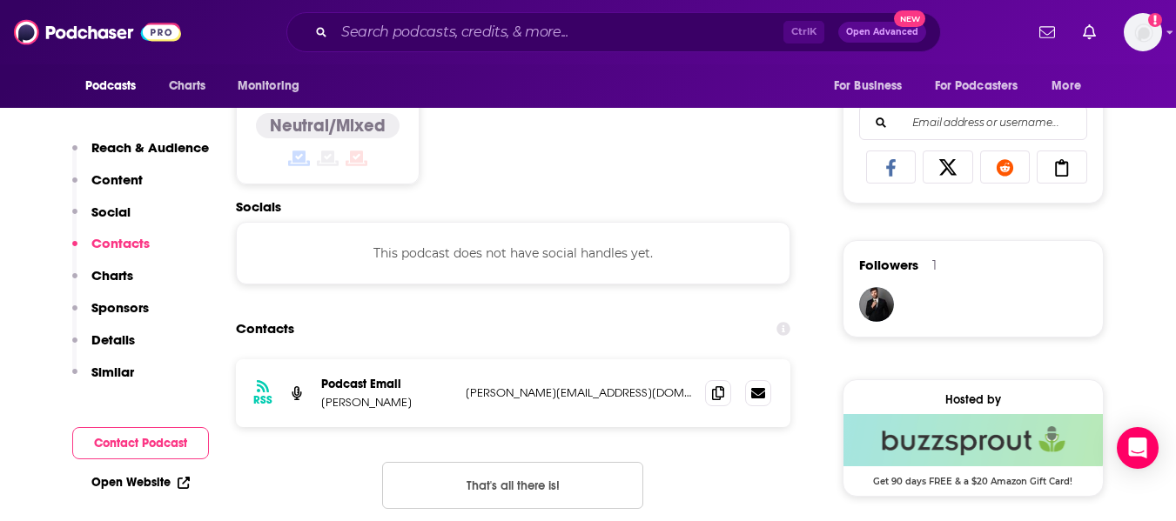
scroll to position [1131, 0]
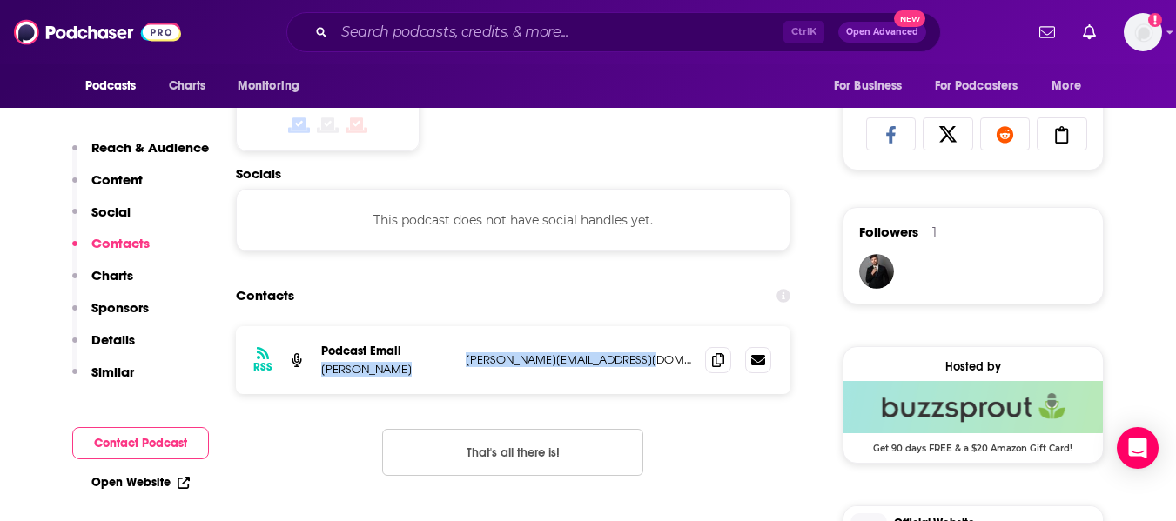
drag, startPoint x: 322, startPoint y: 372, endPoint x: 629, endPoint y: 364, distance: 307.4
click at [0, 0] on div "Podcast Email Nicole Keleher nicole@theretailmarketers.com nicole@theretailmark…" at bounding box center [0, 0] width 0 height 0
copy div "Nicole Keleher nicole@theretailmarketers.com"
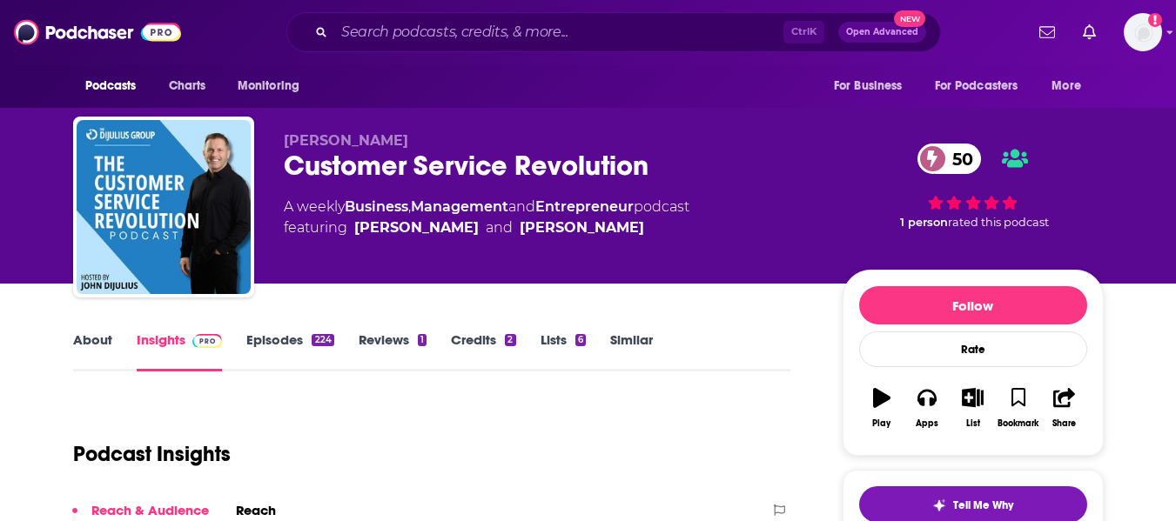
click at [82, 350] on link "About" at bounding box center [92, 352] width 39 height 40
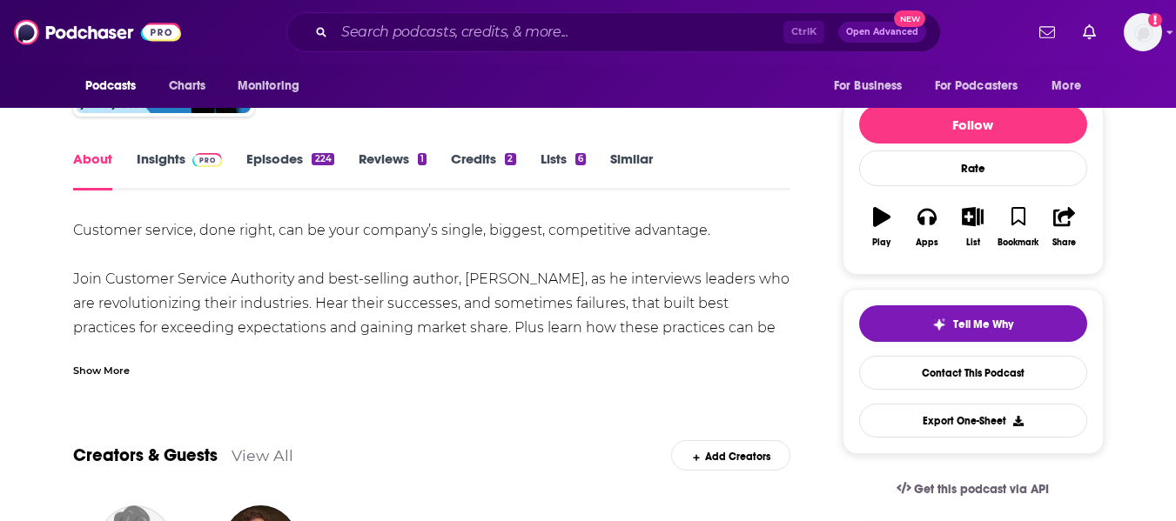
scroll to position [182, 0]
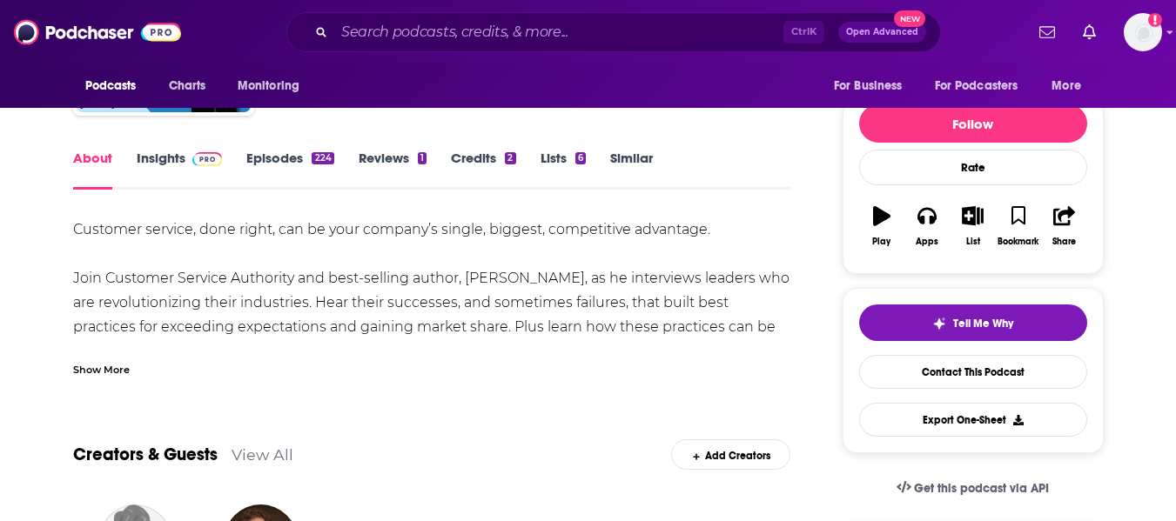
click at [107, 363] on div "Show More" at bounding box center [101, 368] width 57 height 17
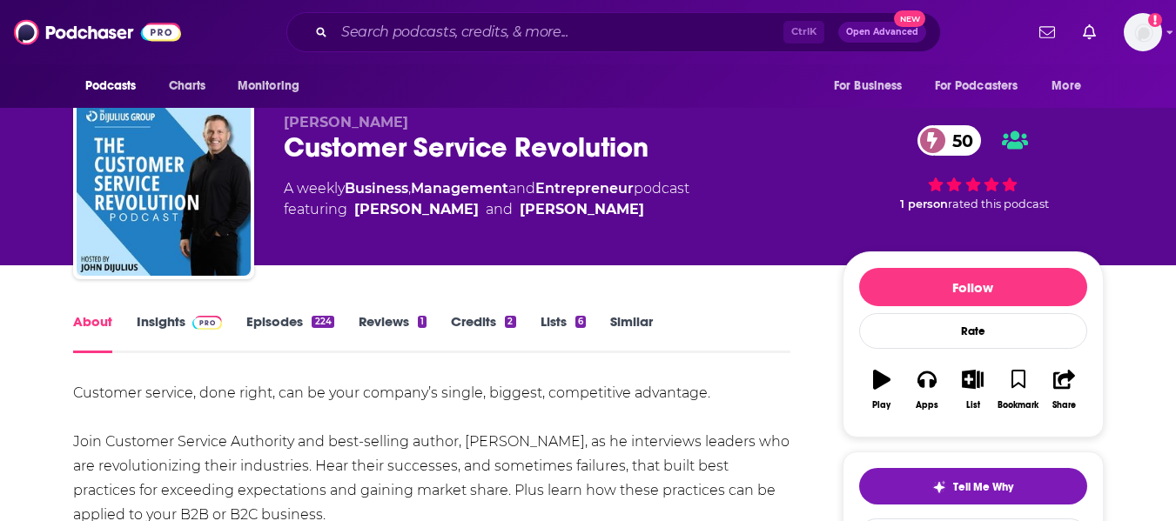
scroll to position [0, 0]
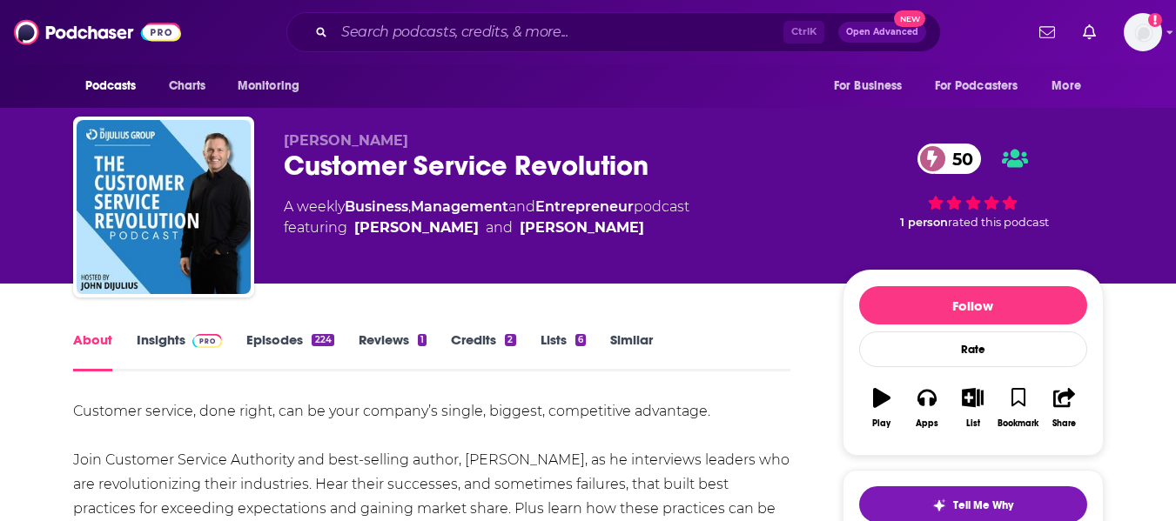
click at [312, 173] on div "Customer Service Revolution 50" at bounding box center [549, 166] width 531 height 34
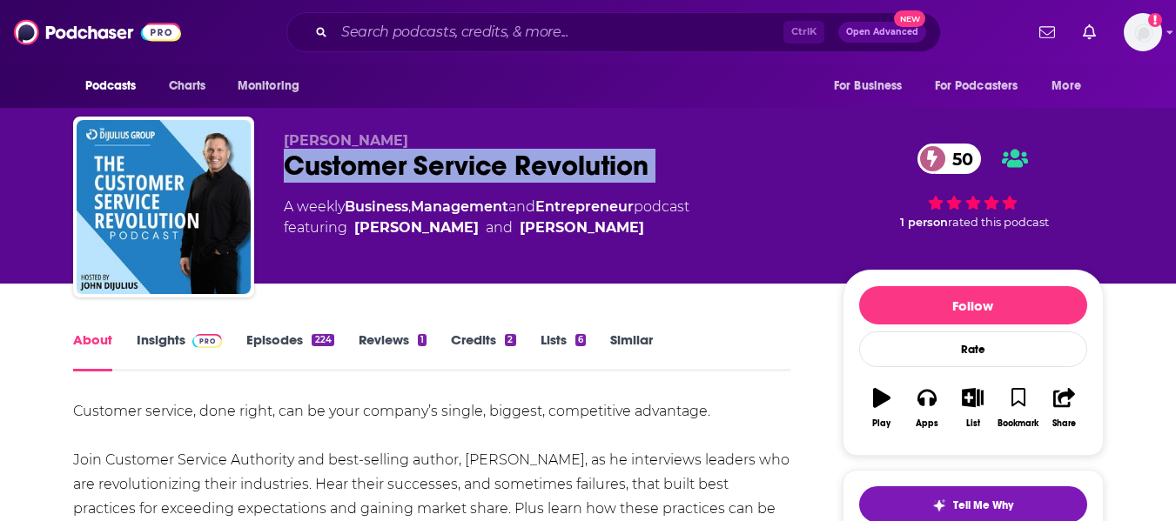
click at [312, 173] on div "Customer Service Revolution 50" at bounding box center [549, 166] width 531 height 34
copy div "Customer Service Revolution 50"
click at [172, 349] on link "Insights" at bounding box center [180, 352] width 86 height 40
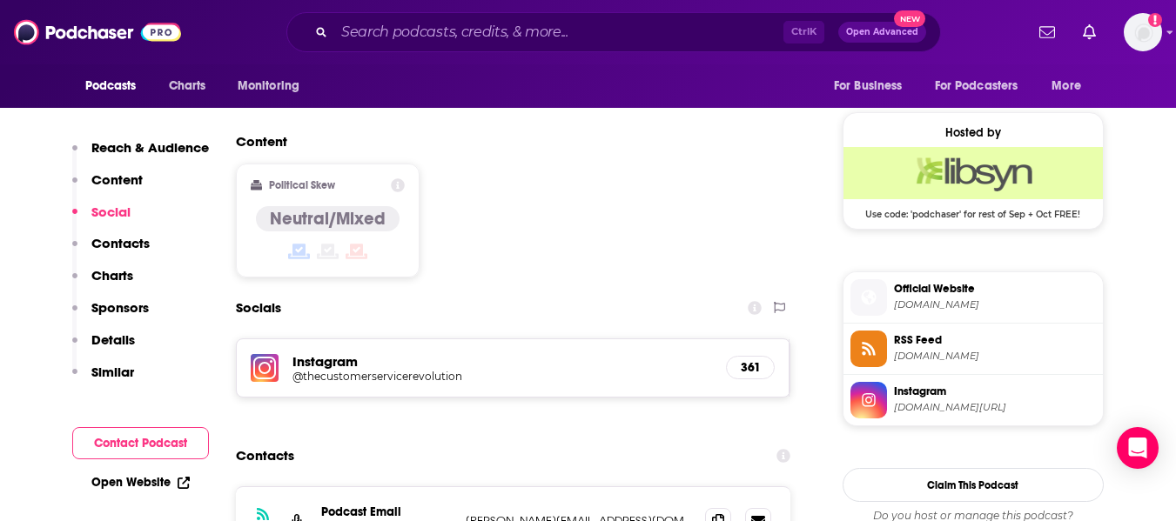
scroll to position [1366, 0]
drag, startPoint x: 324, startPoint y: 420, endPoint x: 622, endPoint y: 415, distance: 297.7
click at [0, 0] on div "Podcast Email John DiJulius denise@thedijuliusgroup.com denise@thedijuliusgroup…" at bounding box center [0, 0] width 0 height 0
copy div "ohn DiJulius denise@thedijuliusgroup.com"
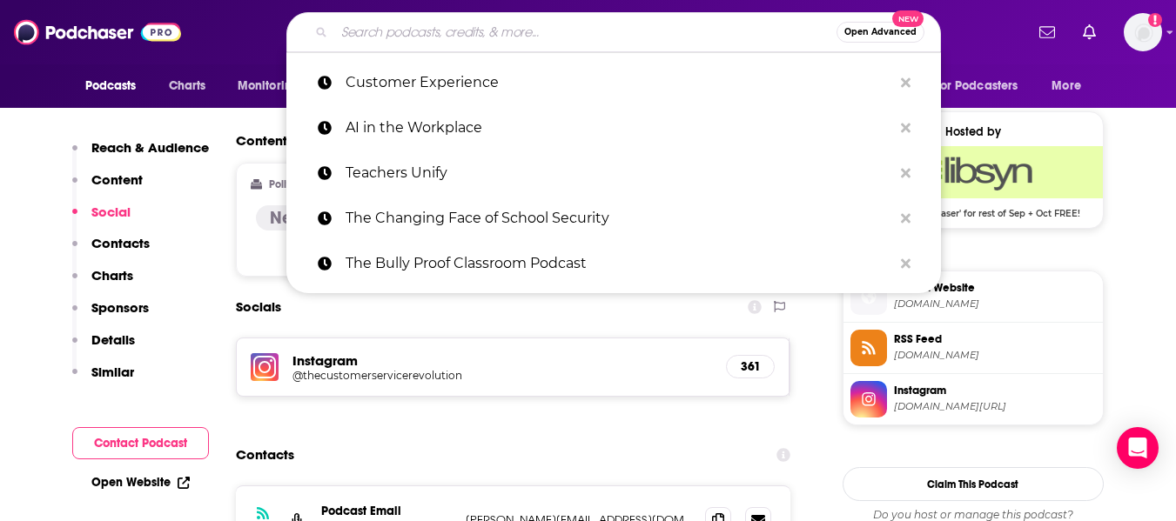
click at [456, 27] on input "Search podcasts, credits, & more..." at bounding box center [585, 32] width 502 height 28
paste input "Small Business Growth"
type input "Small Business Growth"
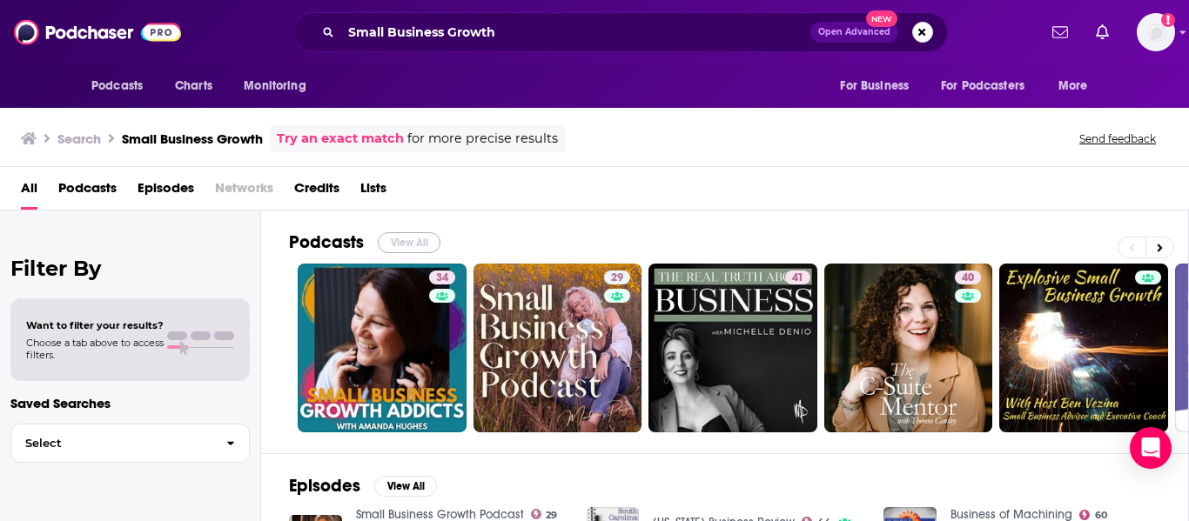
click at [423, 239] on button "View All" at bounding box center [409, 242] width 63 height 21
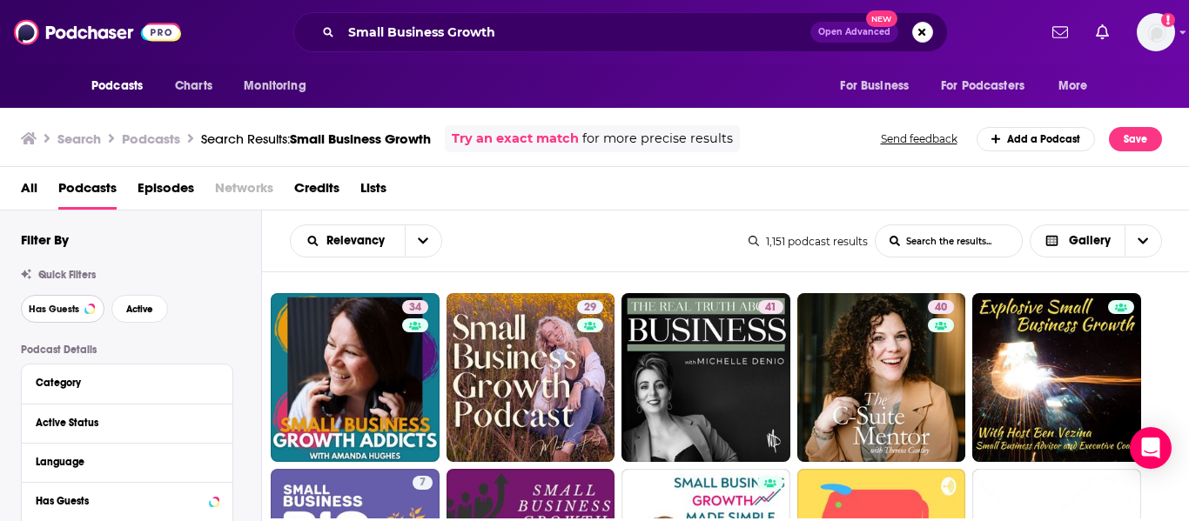
click at [84, 316] on button "Has Guests" at bounding box center [63, 309] width 84 height 28
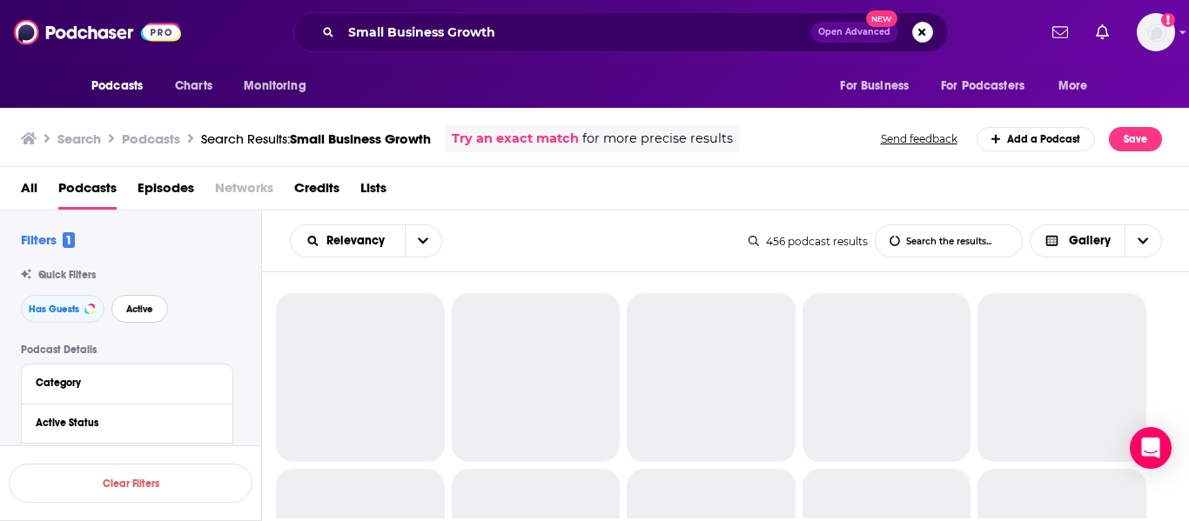
click at [136, 316] on button "Active" at bounding box center [139, 309] width 57 height 28
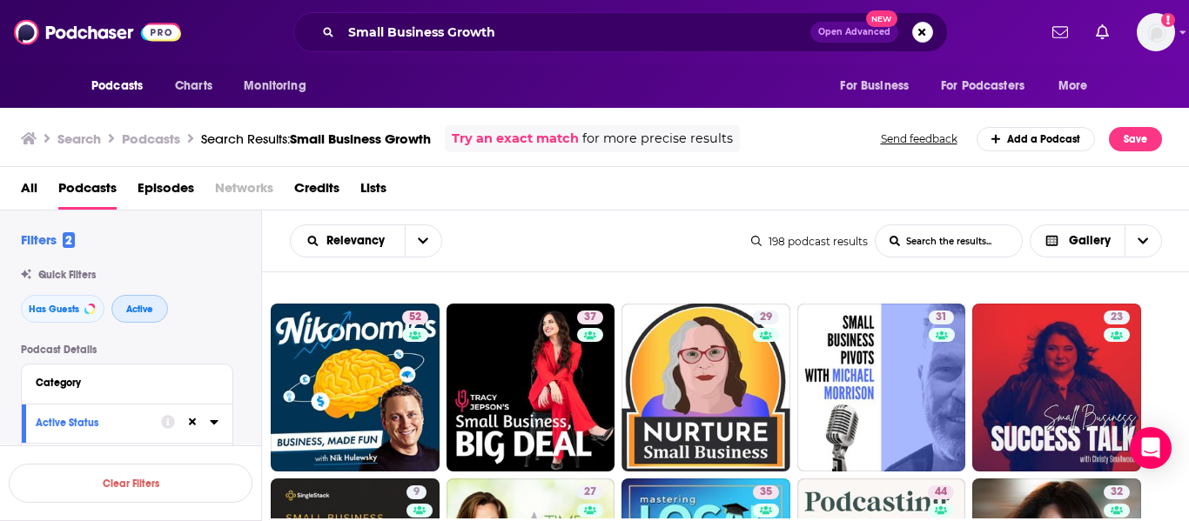
scroll to position [342, 0]
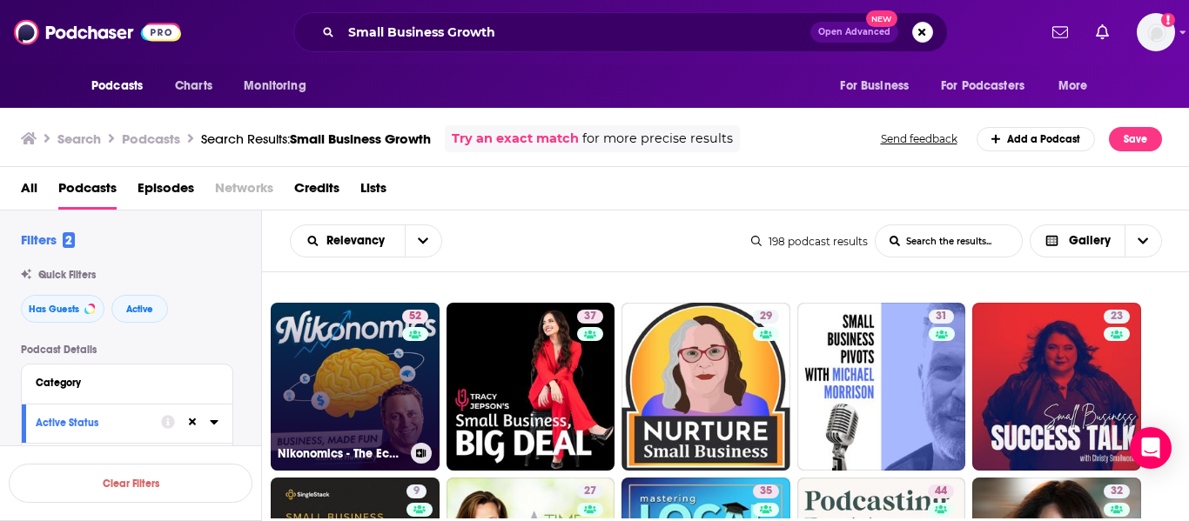
click at [388, 386] on link "52 Nikonomics - The Economics of Small Business" at bounding box center [355, 387] width 169 height 169
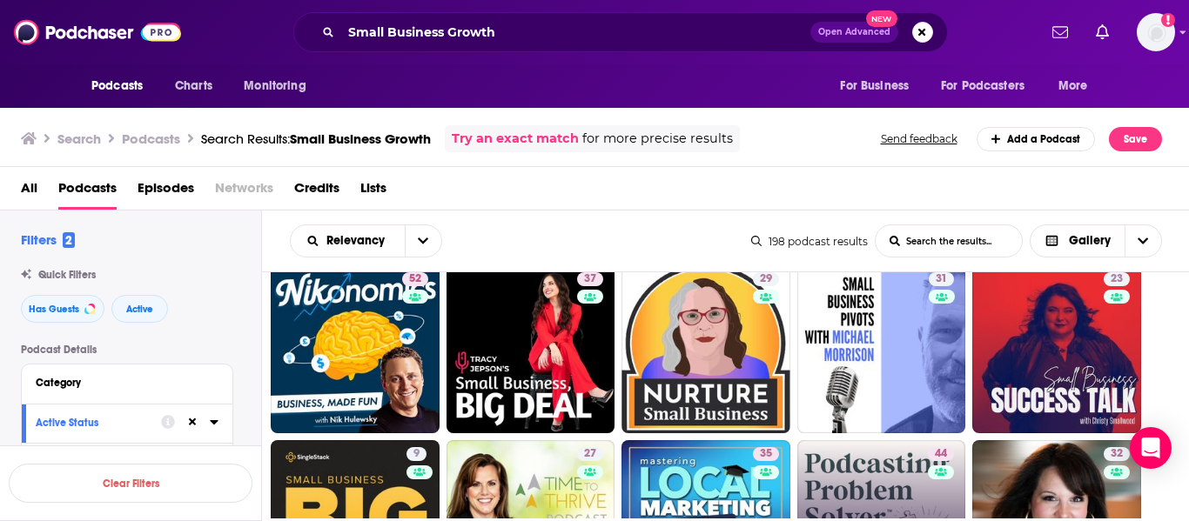
scroll to position [379, 0]
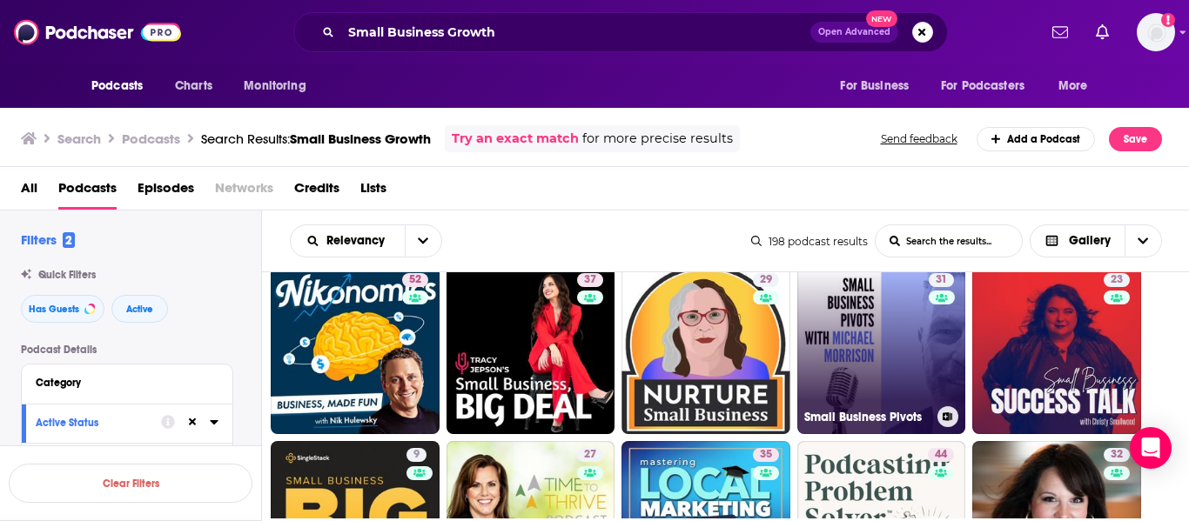
click at [849, 346] on link "31 Small Business Pivots" at bounding box center [881, 350] width 169 height 169
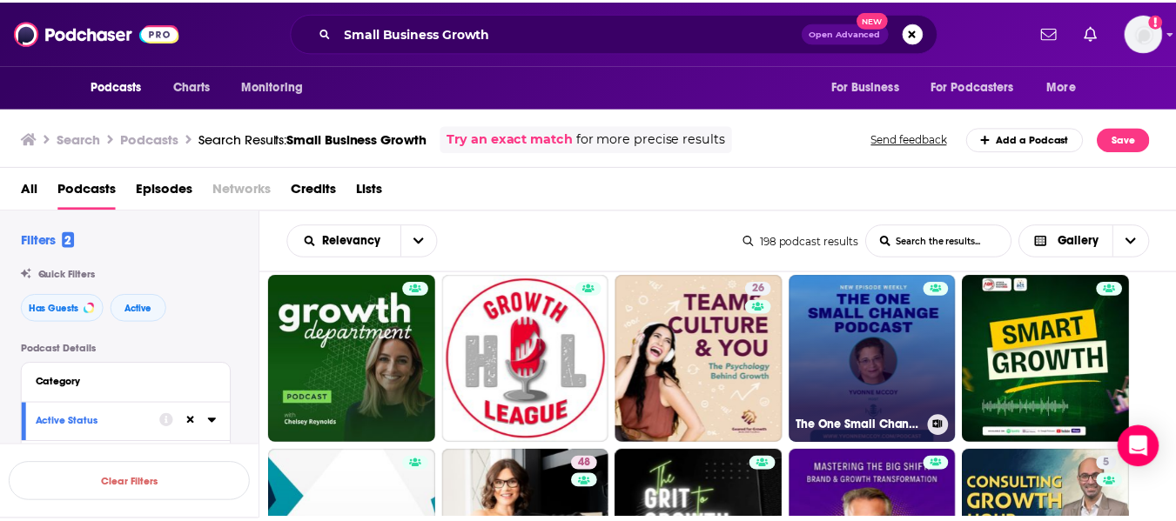
scroll to position [1611, 0]
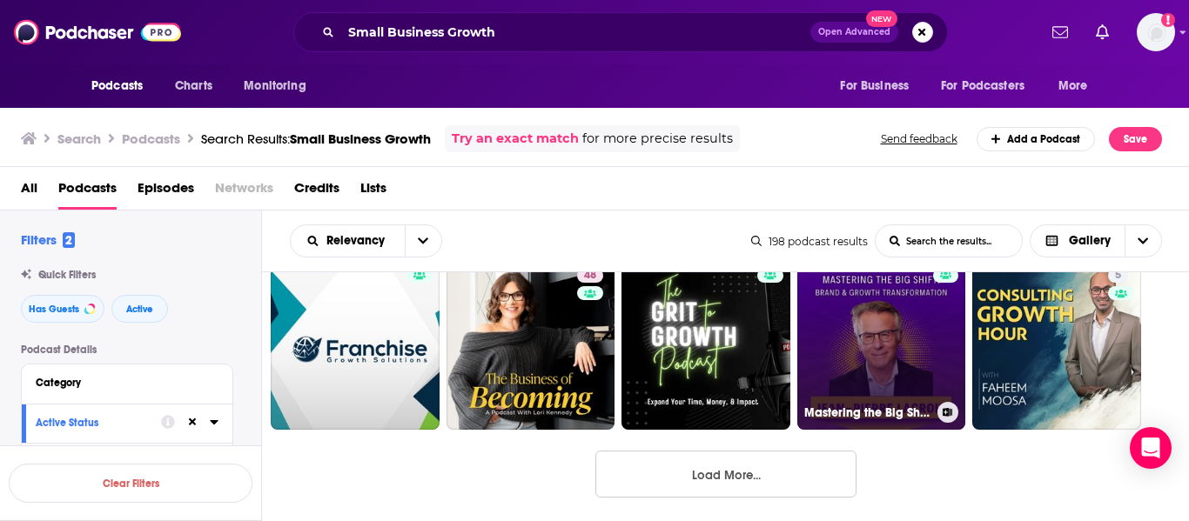
click at [924, 354] on link "Mastering the Big Shift: Brand & Growth Transformation" at bounding box center [881, 346] width 169 height 169
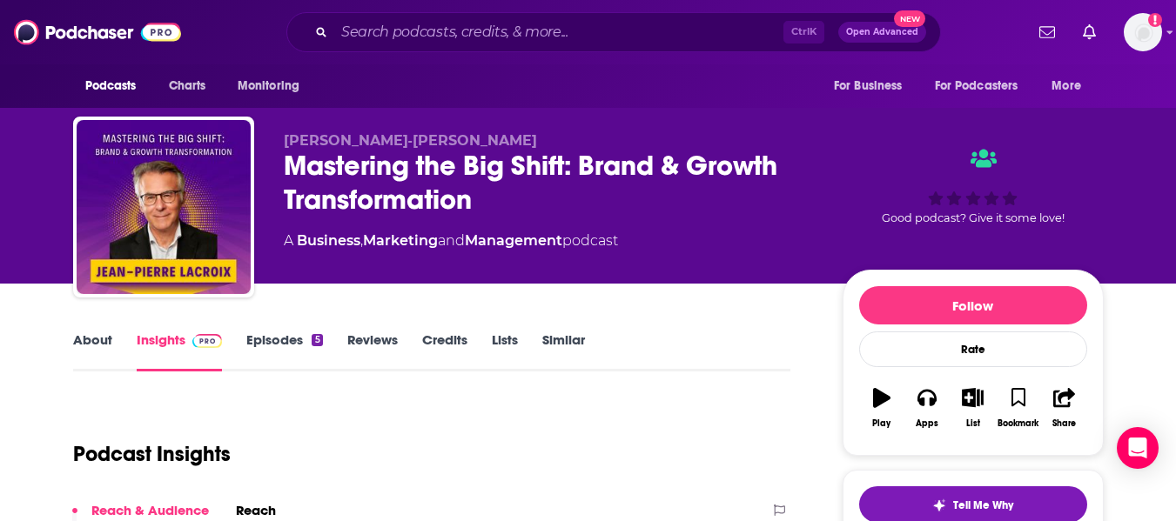
click at [321, 165] on div "Mastering the Big Shift: Brand & Growth Transformation" at bounding box center [549, 183] width 531 height 68
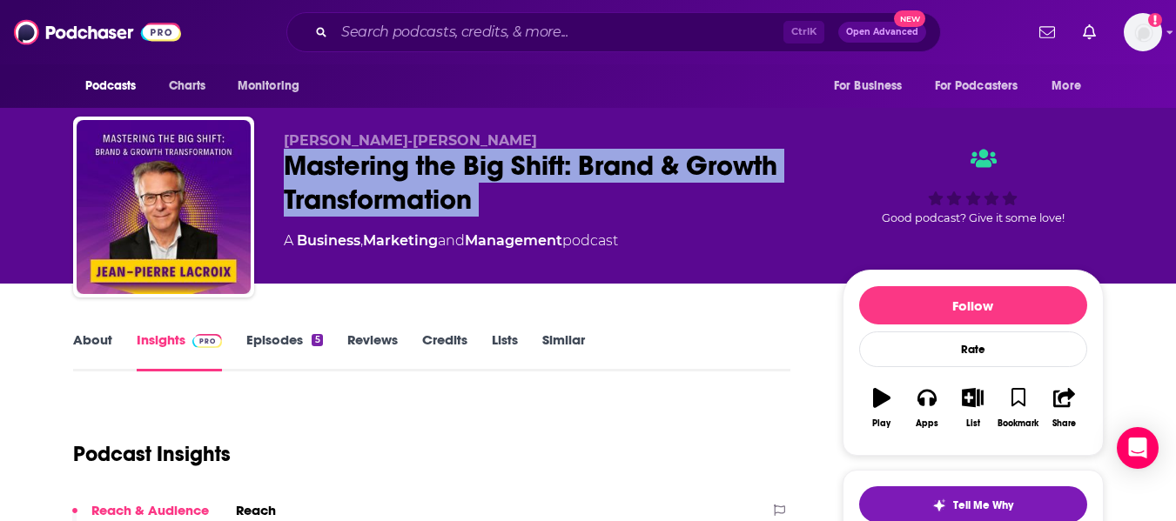
click at [321, 165] on div "Mastering the Big Shift: Brand & Growth Transformation" at bounding box center [549, 183] width 531 height 68
copy div "Mastering the Big Shift: Brand & Growth Transformation"
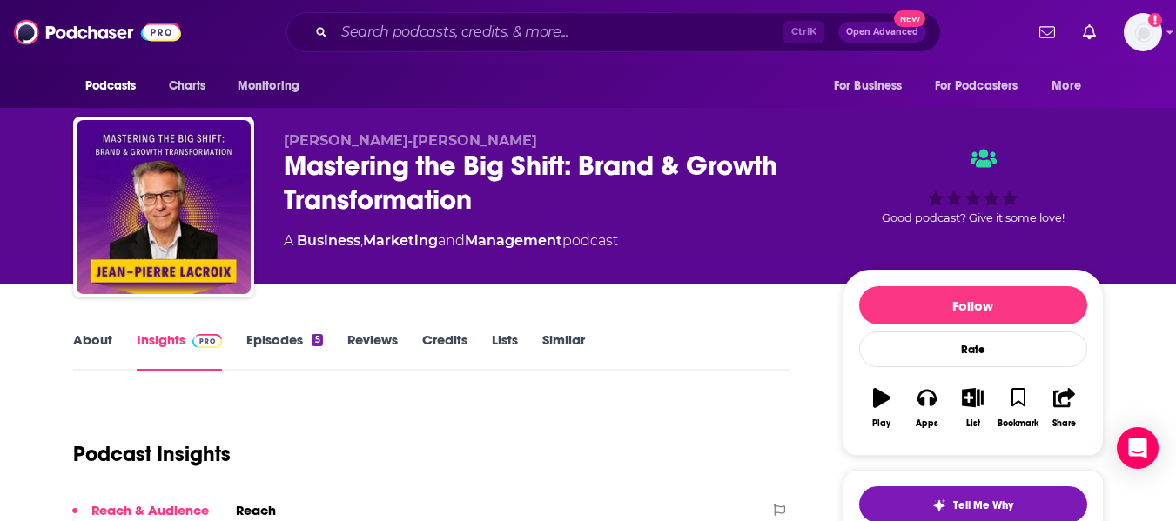
click at [287, 138] on span "Jean‑Pierre Lacroix" at bounding box center [410, 140] width 253 height 17
copy p "Jean‑Pierre Lacroix"
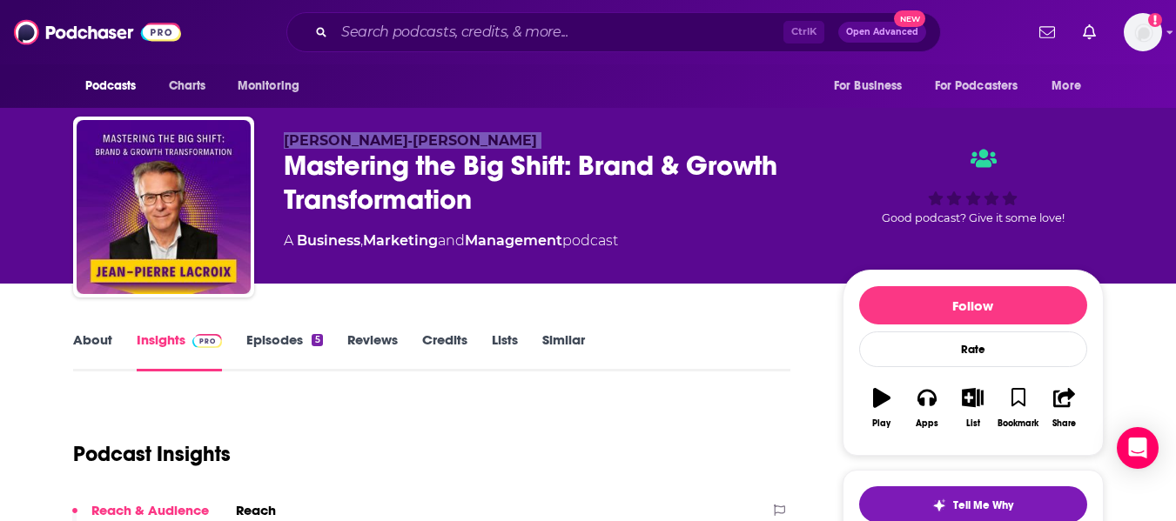
copy p "Jean‑Pierre Lacroix"
click at [284, 144] on span "Jean‑Pierre Lacroix" at bounding box center [410, 140] width 253 height 17
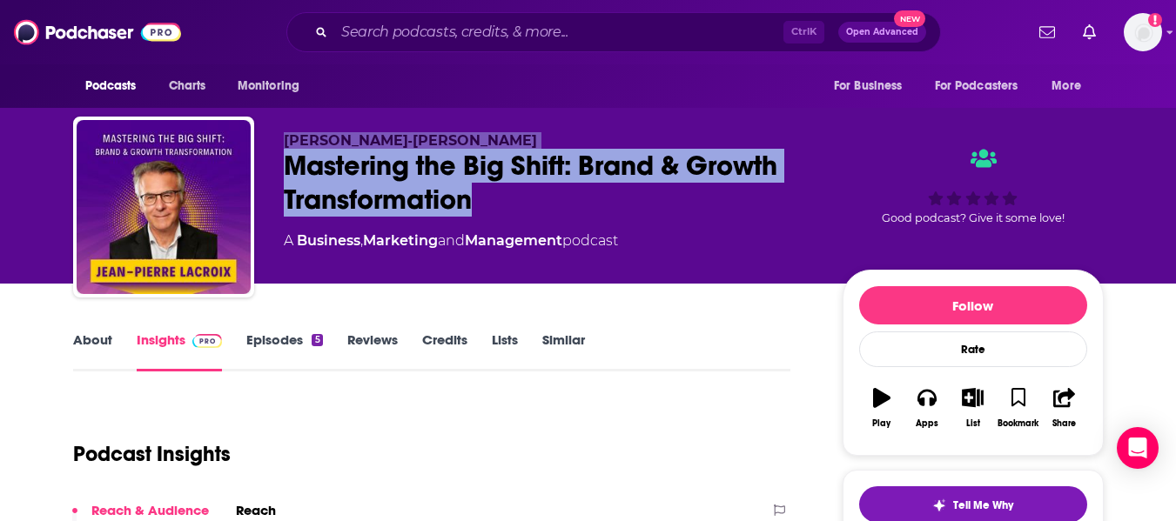
drag, startPoint x: 286, startPoint y: 136, endPoint x: 501, endPoint y: 205, distance: 226.0
click at [501, 205] on div "Jean‑Pierre Lacroix Mastering the Big Shift: Brand & Growth Transformation A Bu…" at bounding box center [549, 201] width 531 height 139
copy div "Jean‑Pierre Lacroix Mastering the Big Shift: Brand & Growth Transformation"
click at [406, 207] on div "Mastering the Big Shift: Brand & Growth Transformation" at bounding box center [549, 183] width 531 height 68
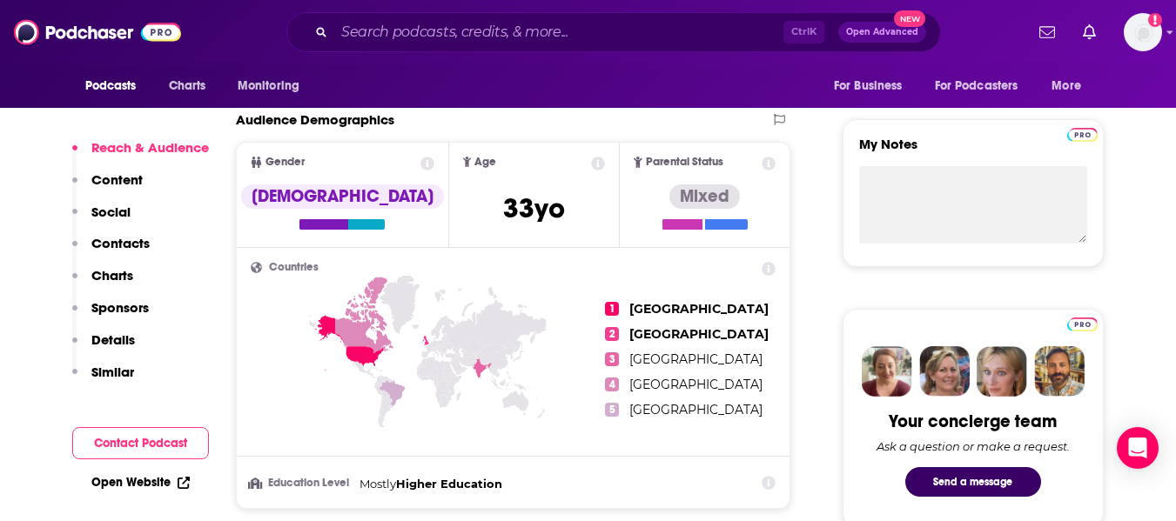
scroll to position [743, 0]
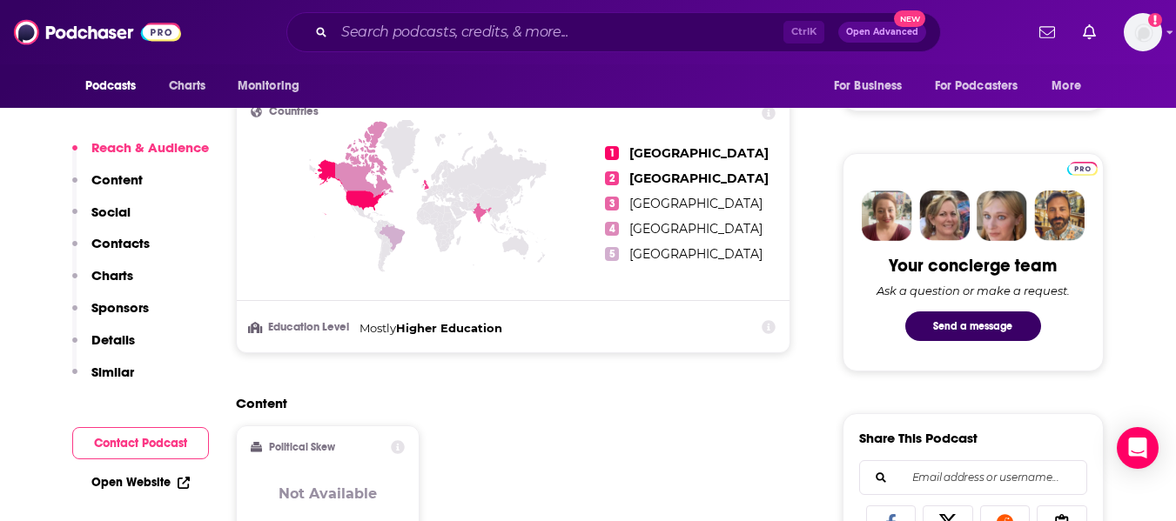
click at [146, 479] on link "Open Website" at bounding box center [140, 482] width 98 height 15
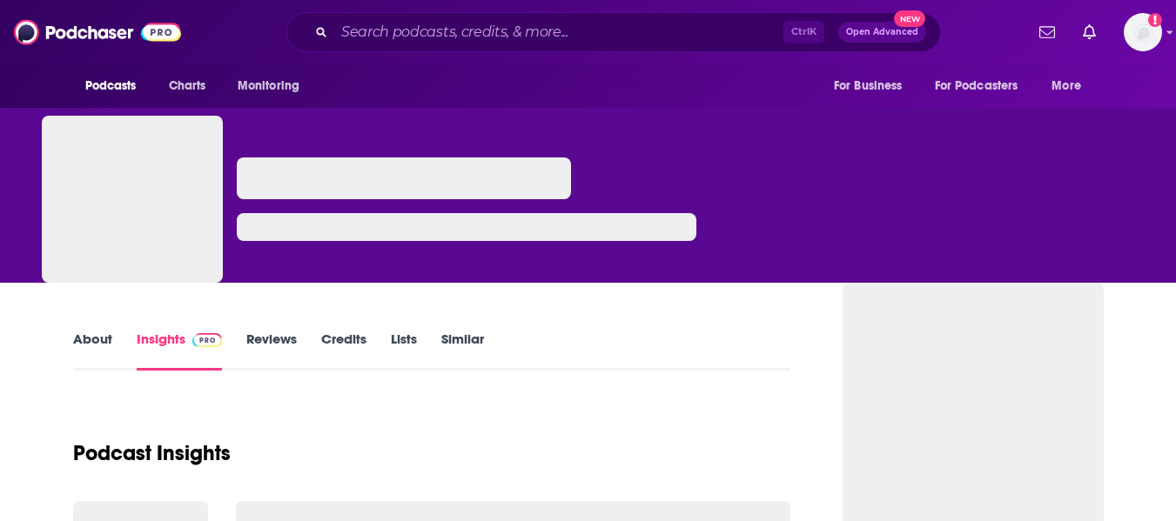
drag, startPoint x: 0, startPoint y: 0, endPoint x: 84, endPoint y: 345, distance: 354.9
click at [84, 345] on link "About" at bounding box center [92, 351] width 39 height 40
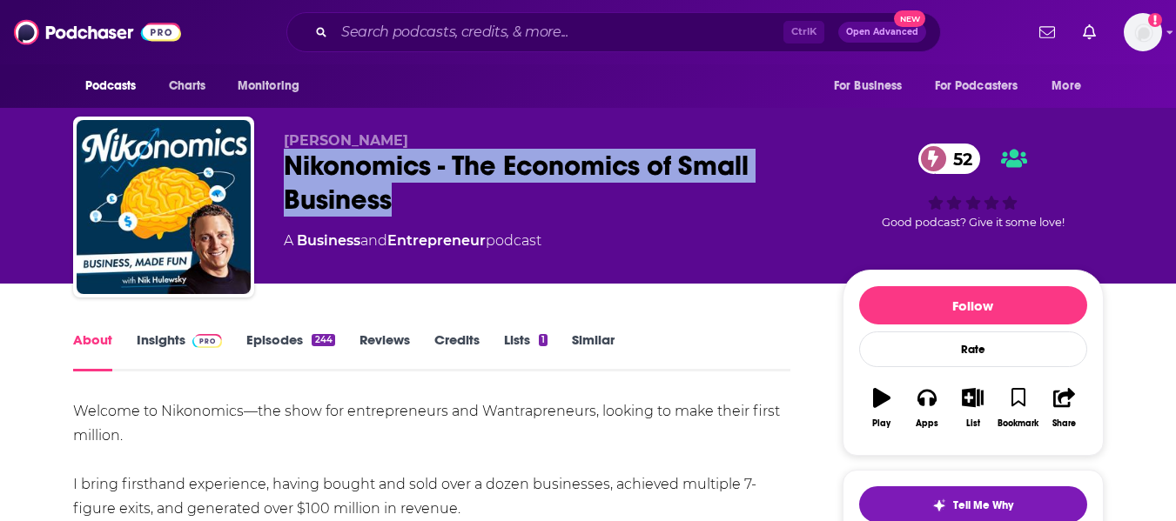
drag, startPoint x: 286, startPoint y: 160, endPoint x: 407, endPoint y: 203, distance: 128.3
click at [407, 203] on div "Nikonomics - The Economics of Small Business 52" at bounding box center [549, 183] width 531 height 68
copy h1 "Nikonomics - The Economics of Small Business"
click at [147, 349] on link "Insights" at bounding box center [180, 352] width 86 height 40
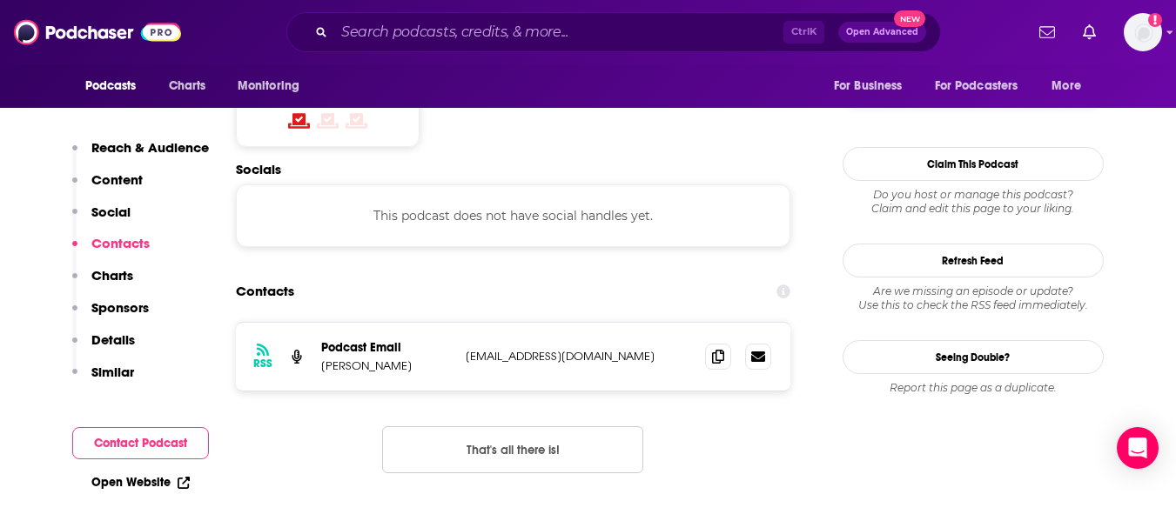
scroll to position [1476, 0]
click at [711, 342] on span at bounding box center [718, 355] width 26 height 26
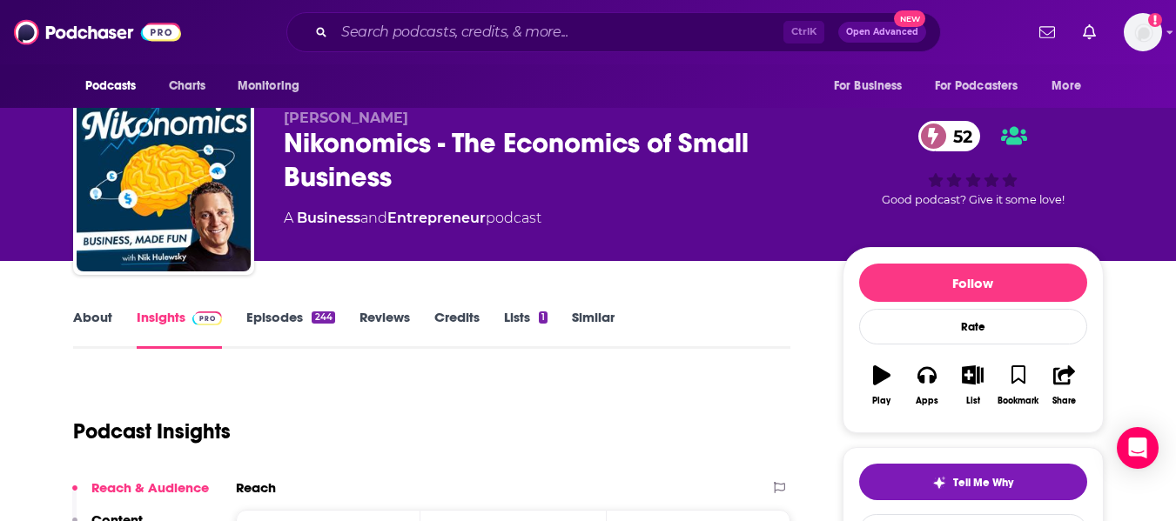
scroll to position [0, 0]
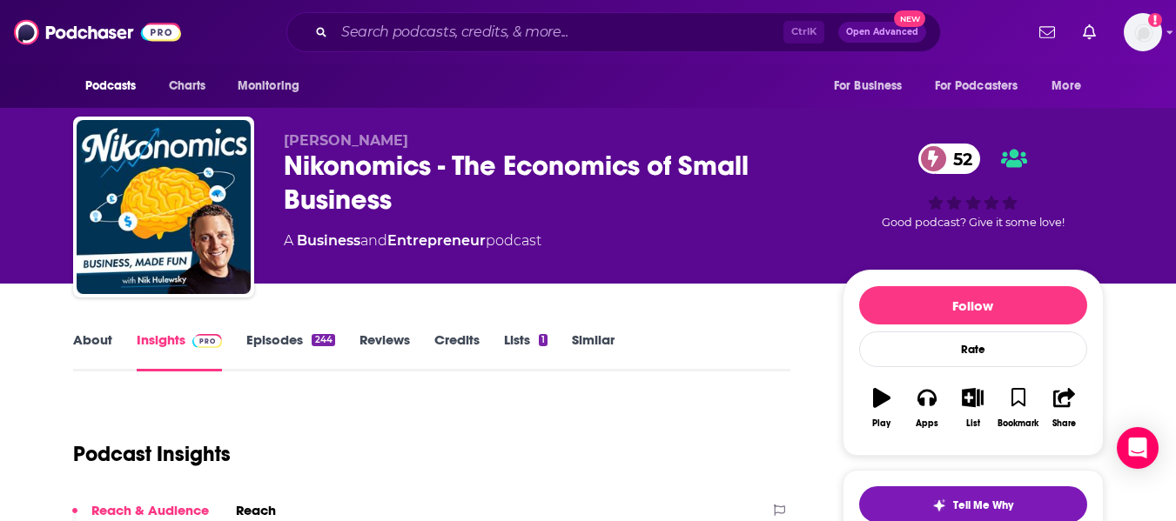
drag, startPoint x: 286, startPoint y: 138, endPoint x: 412, endPoint y: 142, distance: 126.3
click at [412, 142] on p "[PERSON_NAME]" at bounding box center [549, 140] width 531 height 17
copy span "[PERSON_NAME]"
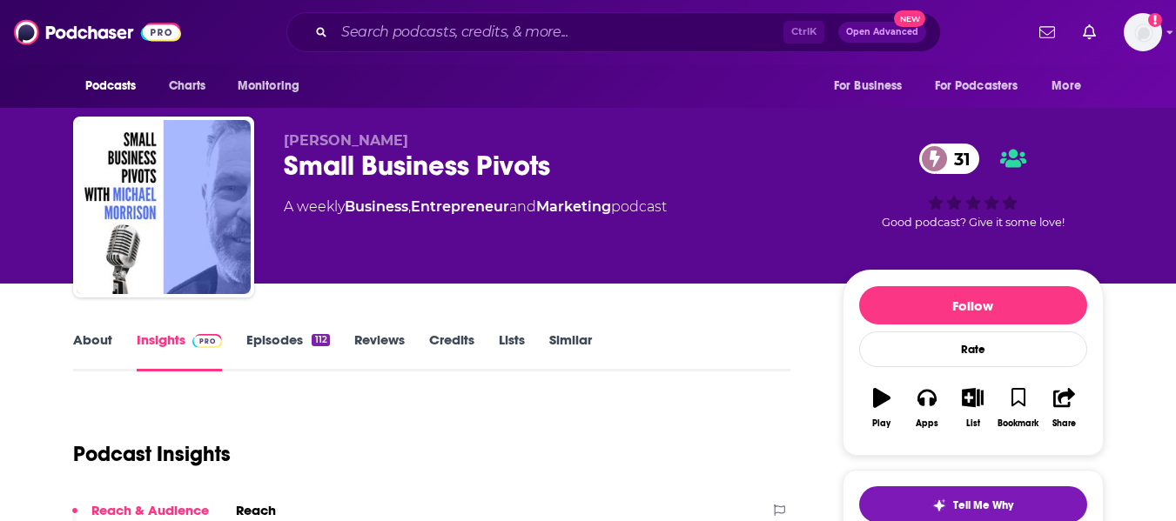
click at [91, 349] on link "About" at bounding box center [92, 352] width 39 height 40
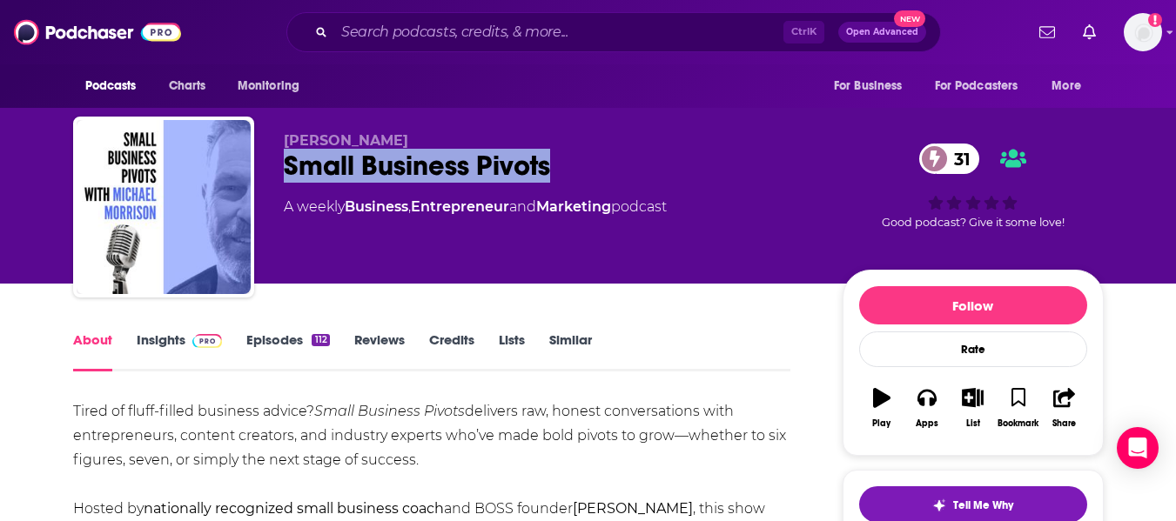
drag, startPoint x: 287, startPoint y: 166, endPoint x: 548, endPoint y: 169, distance: 261.2
click at [548, 169] on div "Small Business Pivots 31" at bounding box center [549, 166] width 531 height 34
copy h1 "Small Business Pivots"
click at [165, 349] on link "Insights" at bounding box center [180, 352] width 86 height 40
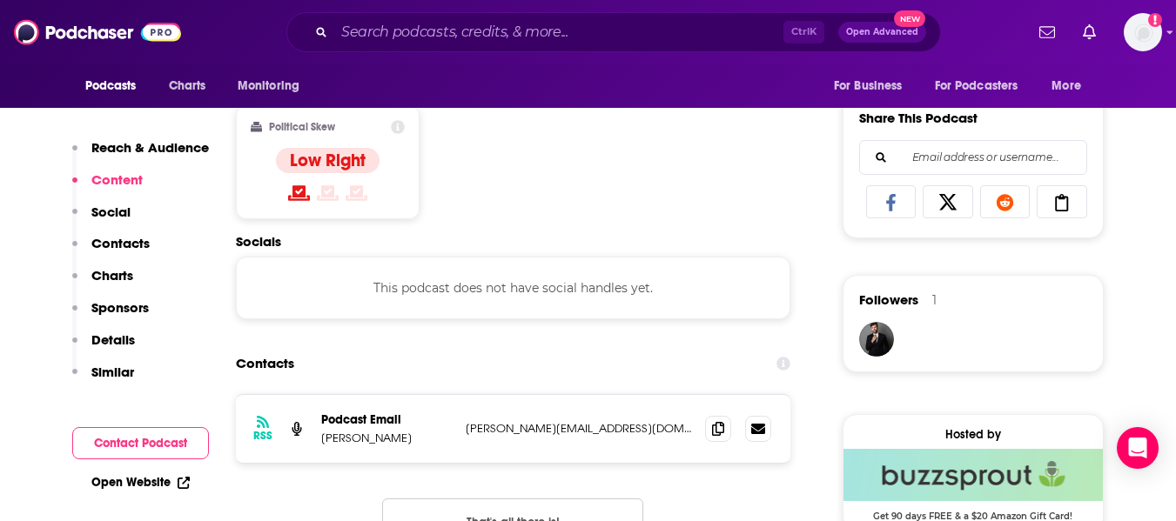
scroll to position [1226, 0]
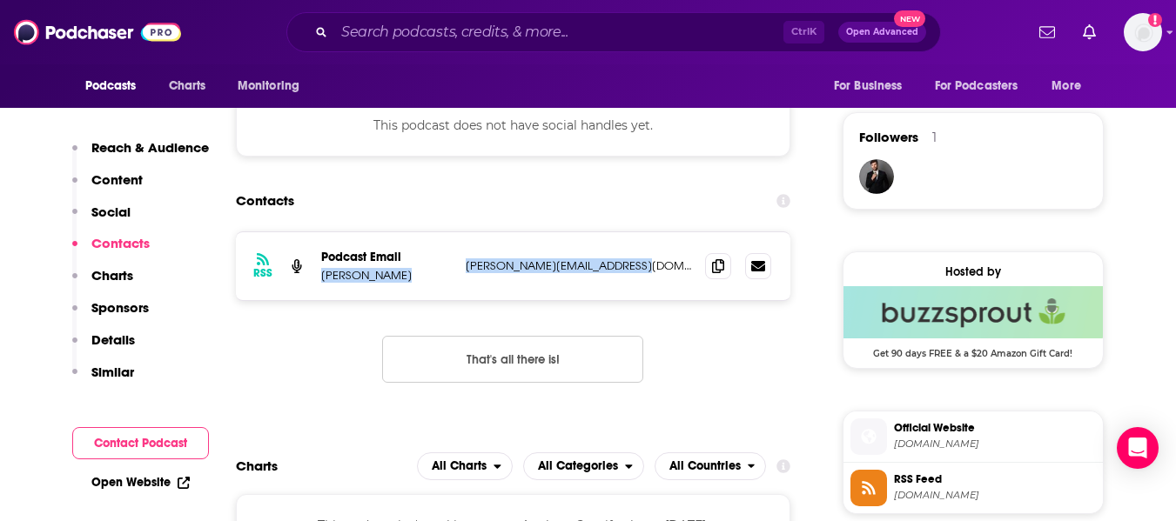
drag, startPoint x: 321, startPoint y: 275, endPoint x: 638, endPoint y: 266, distance: 317.0
click at [0, 0] on div "Podcast Email [PERSON_NAME] [PERSON_NAME][EMAIL_ADDRESS][DOMAIN_NAME] [PERSON_N…" at bounding box center [0, 0] width 0 height 0
copy div "[PERSON_NAME] [PERSON_NAME][EMAIL_ADDRESS][DOMAIN_NAME]"
click at [449, 221] on section "Contacts RSS Podcast Email [PERSON_NAME] [PERSON_NAME][EMAIL_ADDRESS][DOMAIN_NA…" at bounding box center [513, 298] width 555 height 226
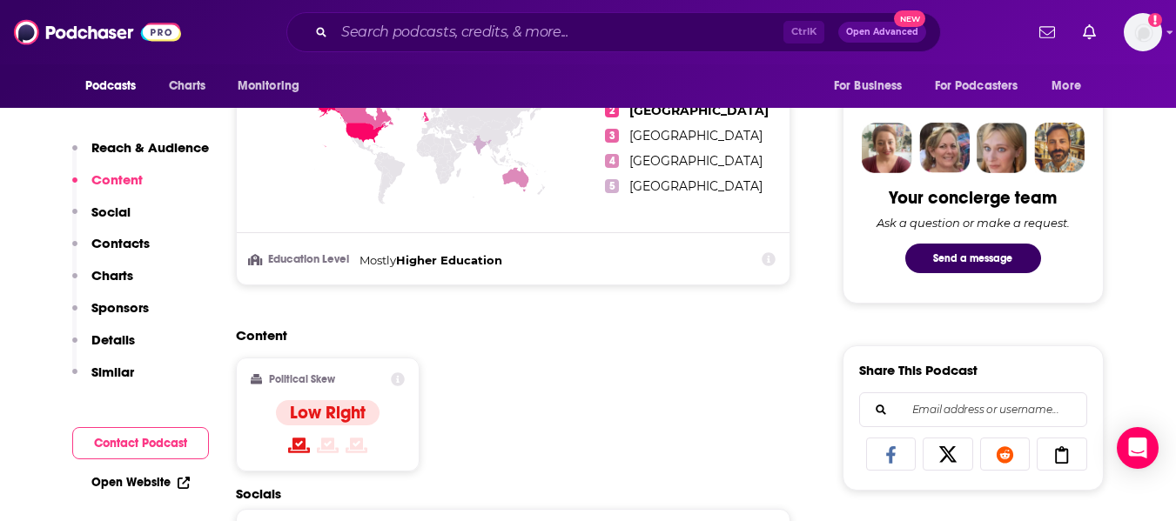
scroll to position [1253, 0]
